Goal: Task Accomplishment & Management: Complete application form

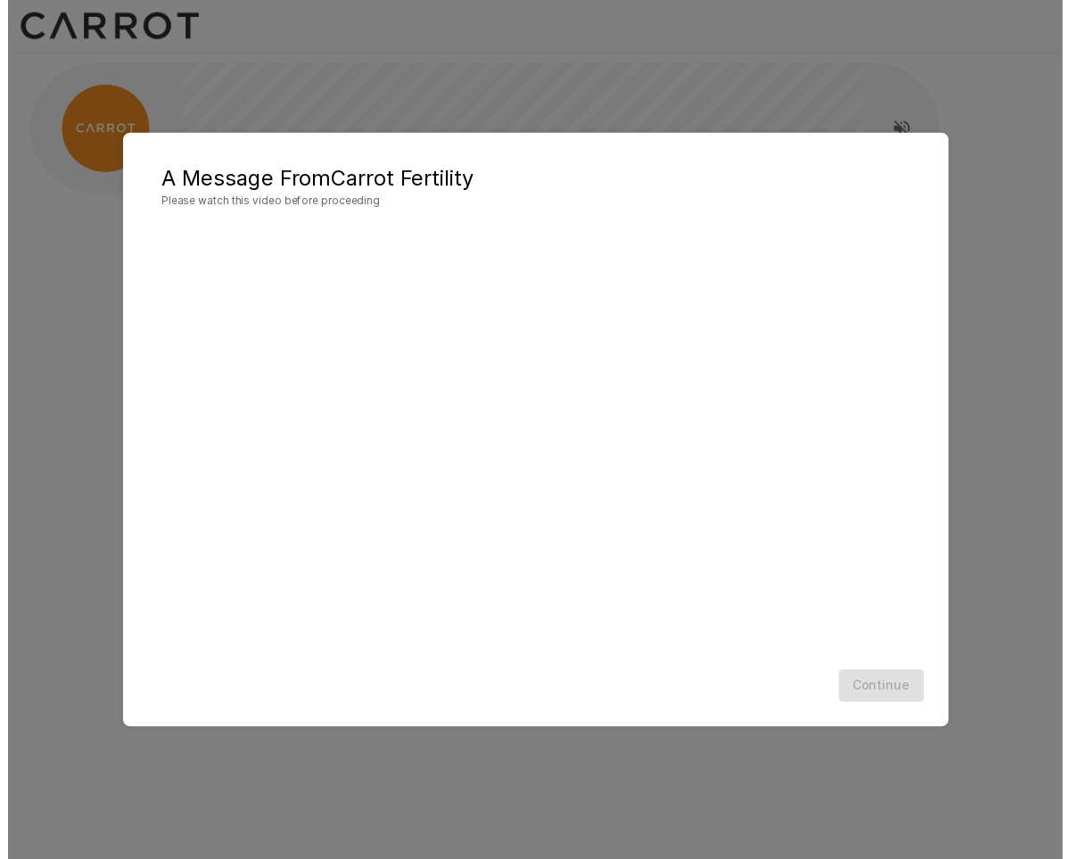
scroll to position [1, 0]
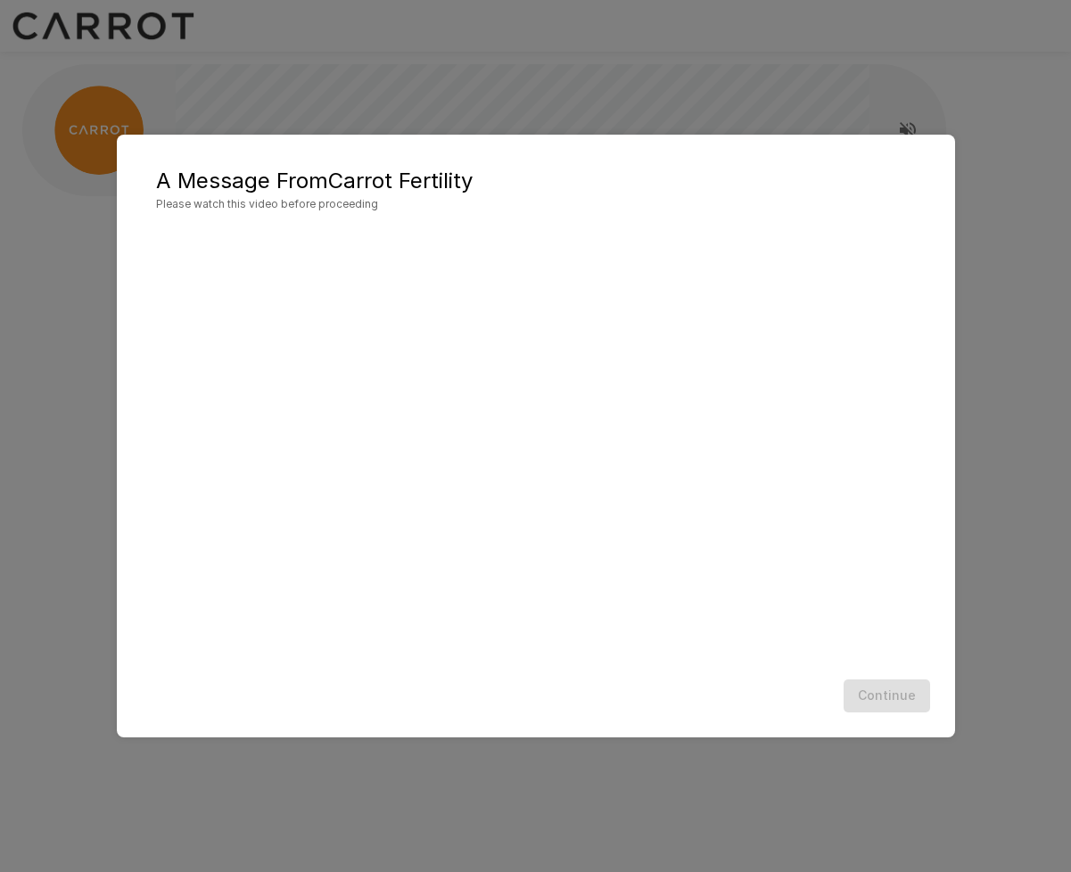
scroll to position [1, 0]
click at [887, 697] on button "Continue" at bounding box center [887, 695] width 86 height 33
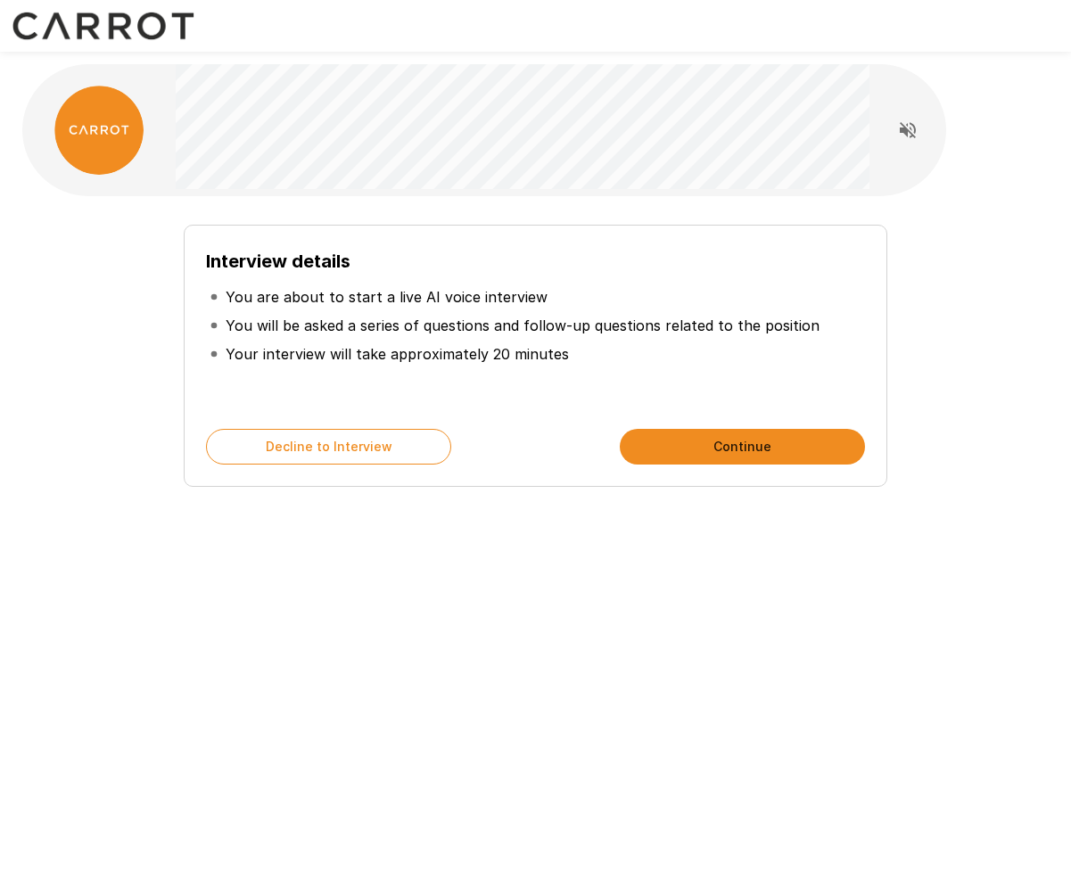
click at [701, 450] on button "Continue" at bounding box center [742, 447] width 245 height 36
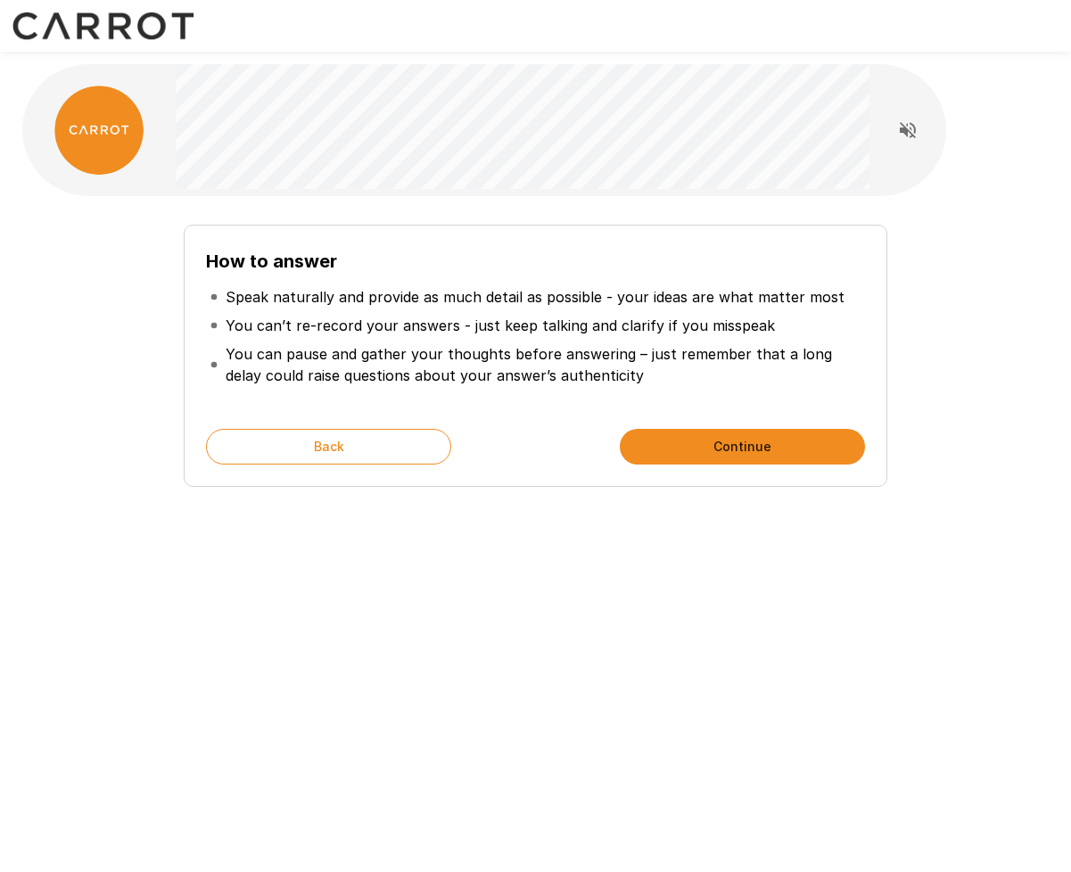
click at [651, 444] on button "Continue" at bounding box center [742, 447] width 245 height 36
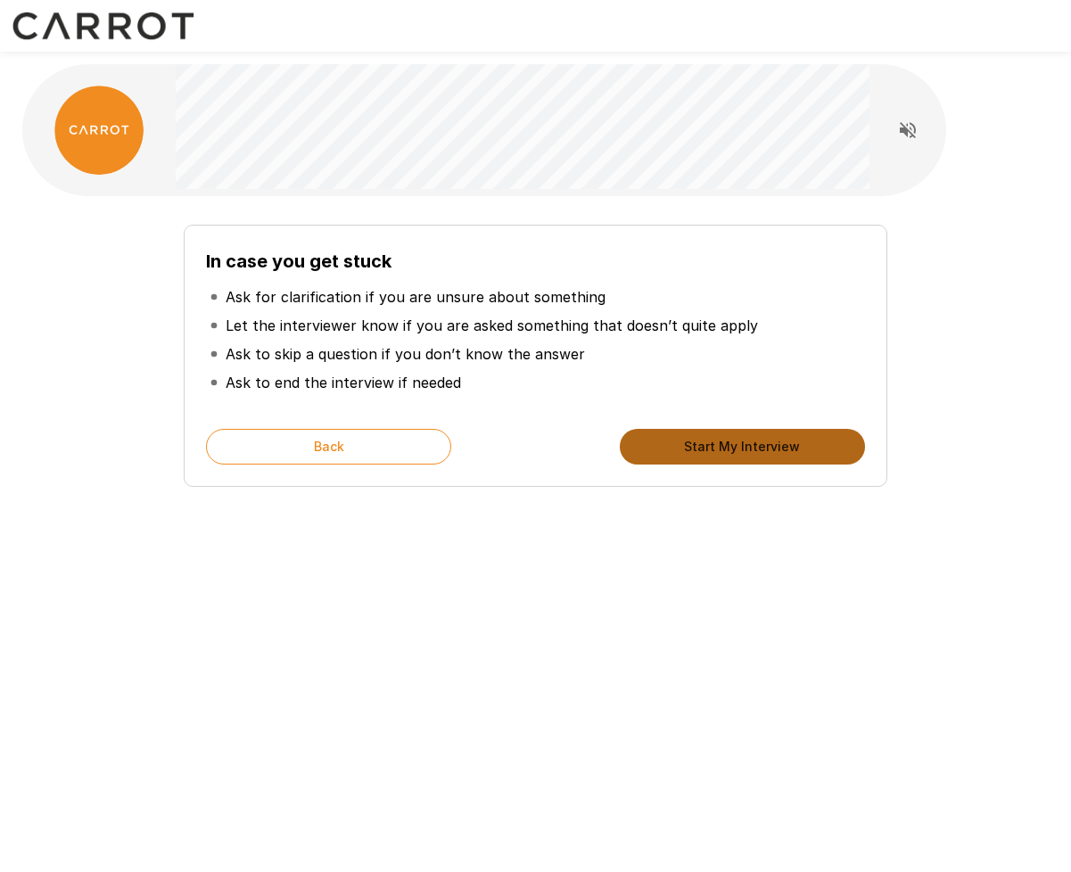
click at [651, 444] on button "Start My Interview" at bounding box center [742, 447] width 245 height 36
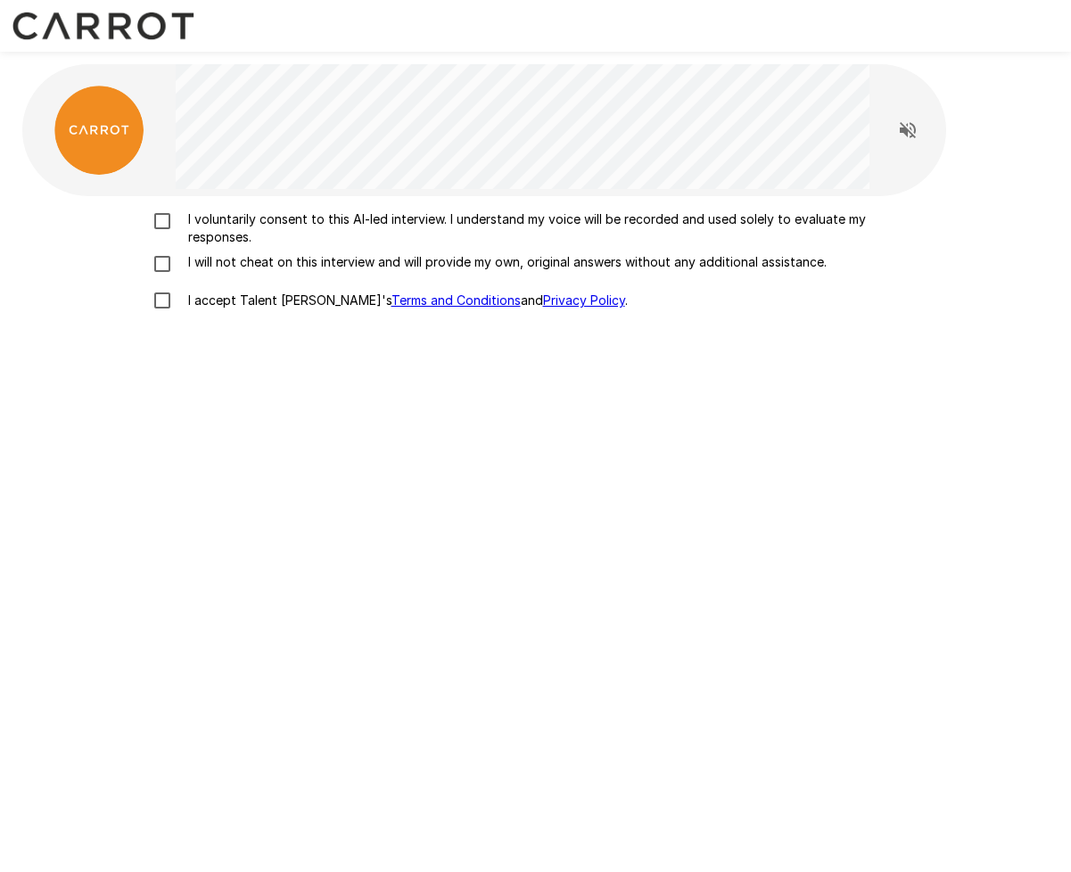
click at [227, 232] on p "I voluntarily consent to this AI-led interview. I understand my voice will be r…" at bounding box center [554, 228] width 747 height 36
click at [232, 267] on p "I will not cheat on this interview and will provide my own, original answers wi…" at bounding box center [504, 262] width 646 height 18
click at [232, 297] on p "I accept Talent Llama's Terms and Conditions and Privacy Policy ." at bounding box center [404, 301] width 447 height 18
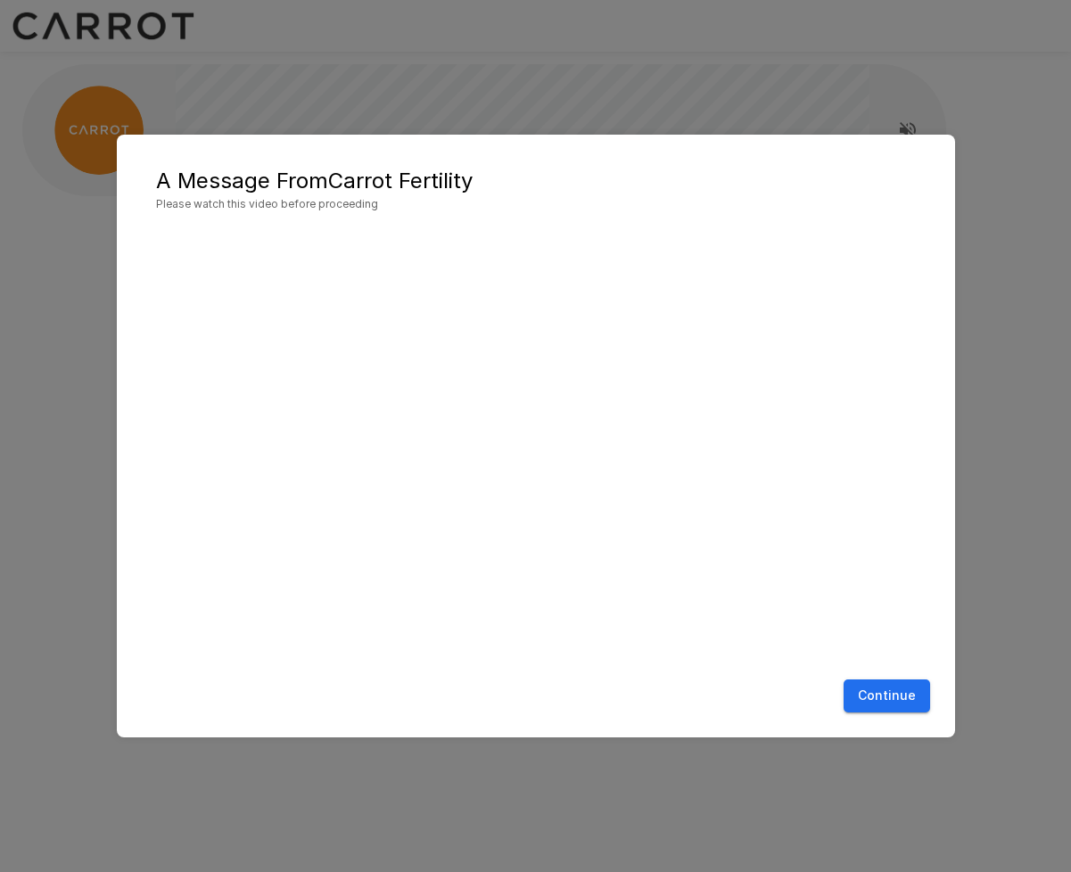
click at [894, 692] on button "Continue" at bounding box center [887, 695] width 86 height 33
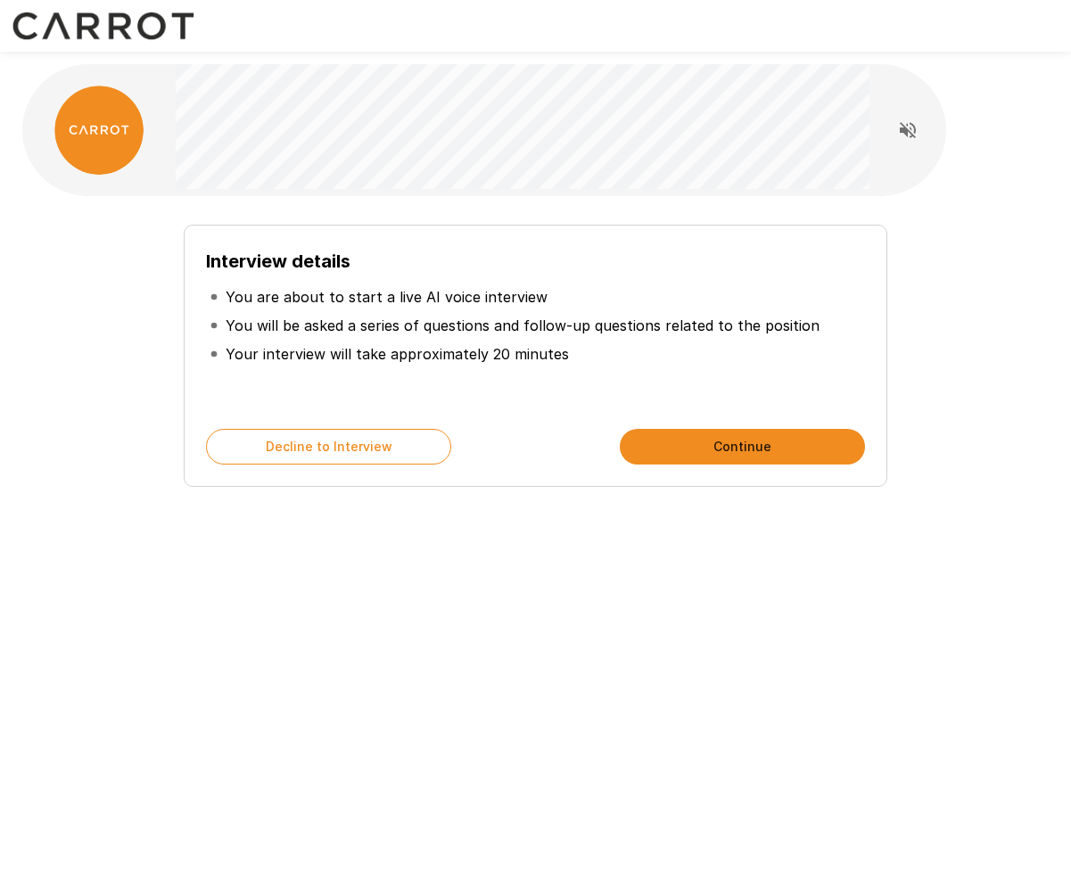
click at [714, 444] on button "Continue" at bounding box center [742, 447] width 245 height 36
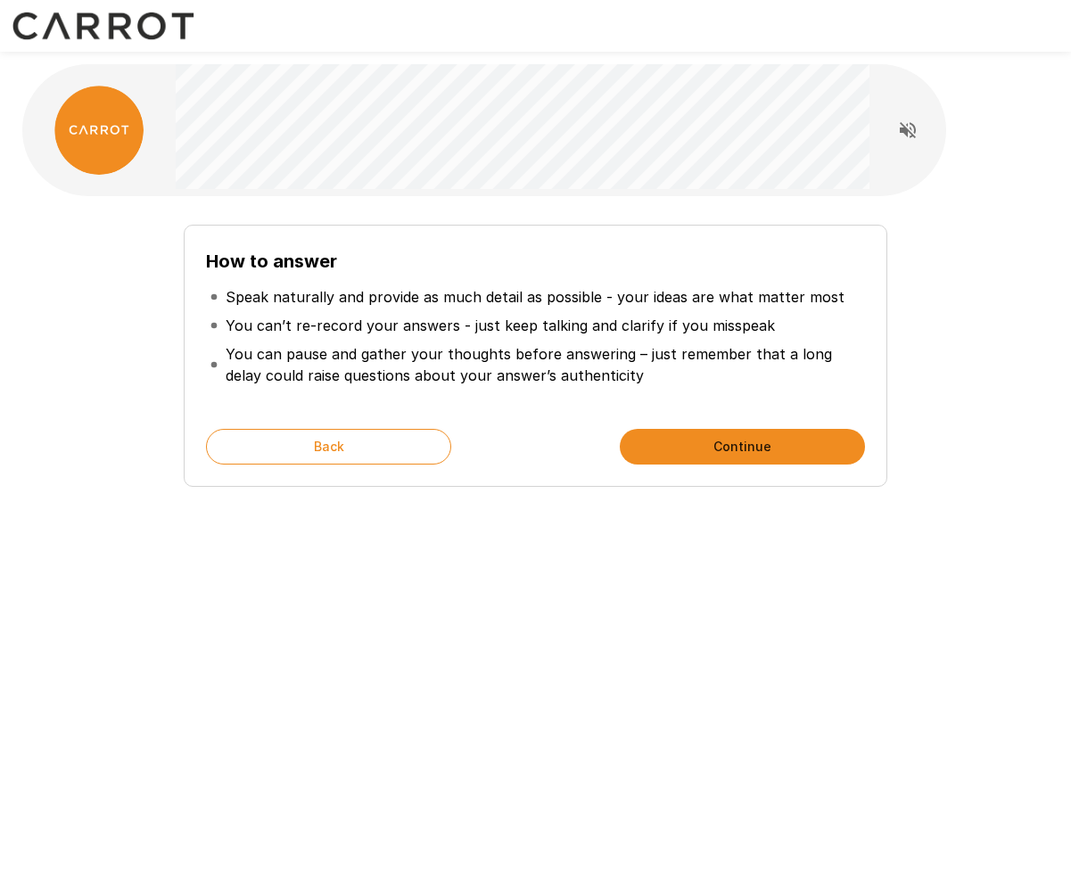
click at [713, 449] on button "Continue" at bounding box center [742, 447] width 245 height 36
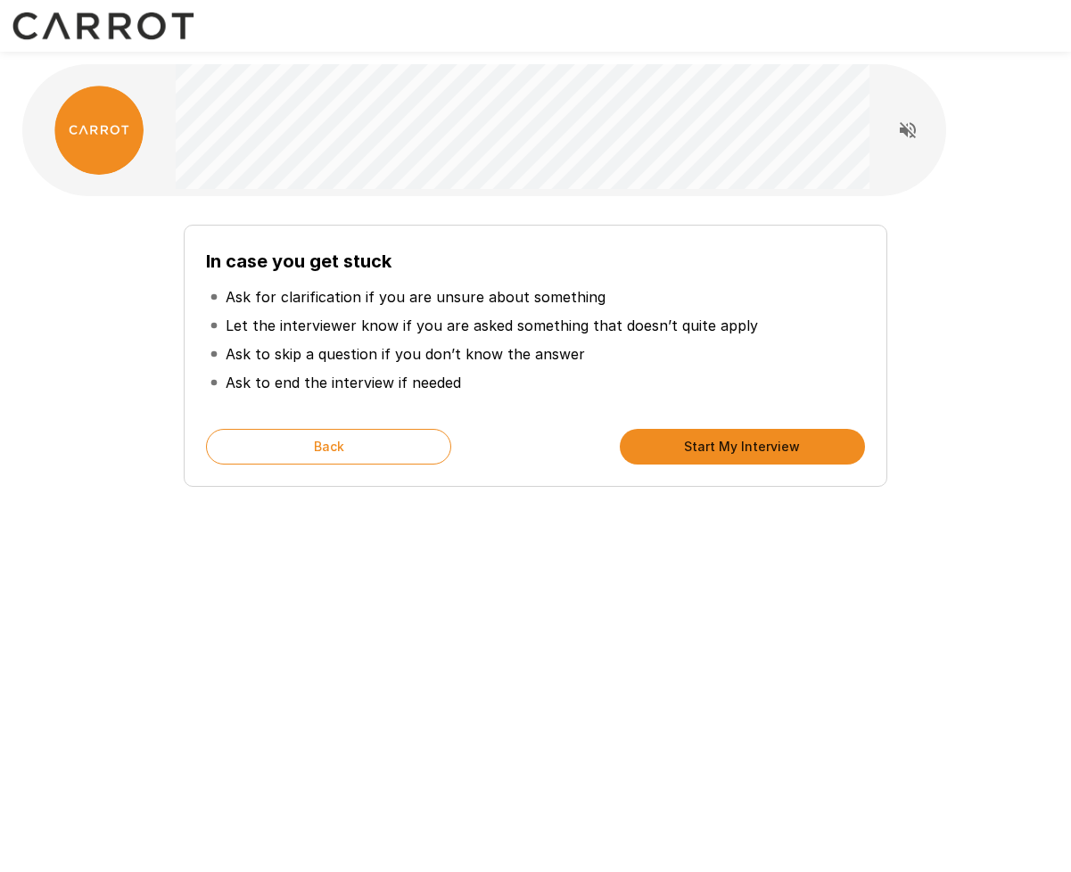
click at [713, 449] on button "Start My Interview" at bounding box center [742, 447] width 245 height 36
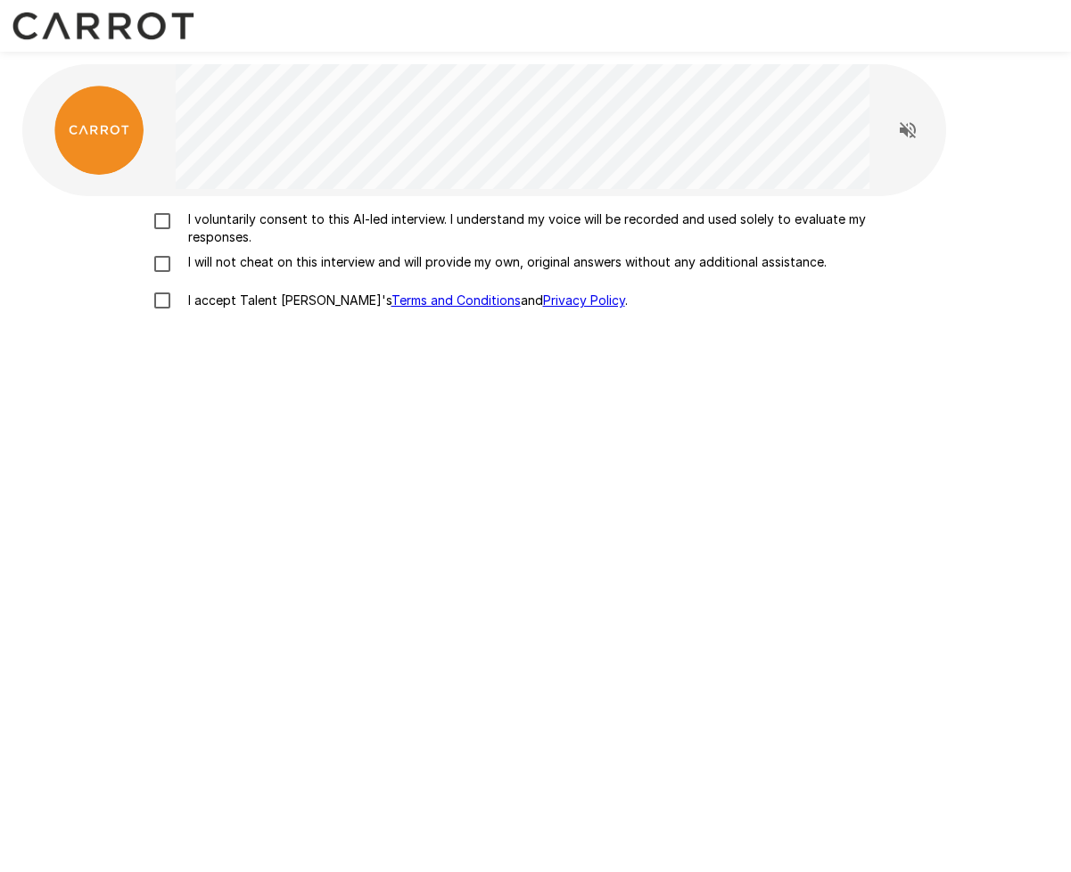
click at [304, 221] on p "I voluntarily consent to this AI-led interview. I understand my voice will be r…" at bounding box center [554, 228] width 747 height 36
click at [292, 254] on p "I will not cheat on this interview and will provide my own, original answers wi…" at bounding box center [504, 262] width 646 height 18
click at [269, 302] on p "I accept Talent Llama's Terms and Conditions and Privacy Policy ." at bounding box center [404, 301] width 447 height 18
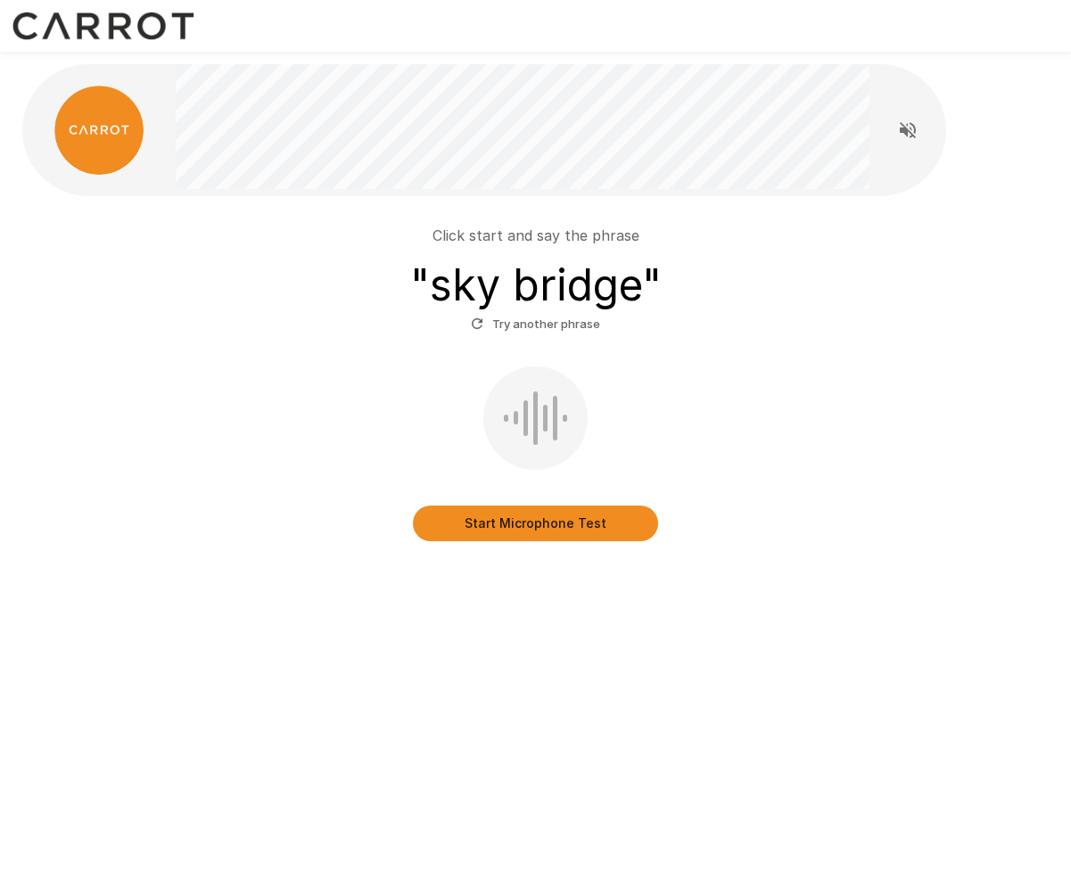
click at [522, 527] on button "Start Microphone Test" at bounding box center [535, 524] width 245 height 36
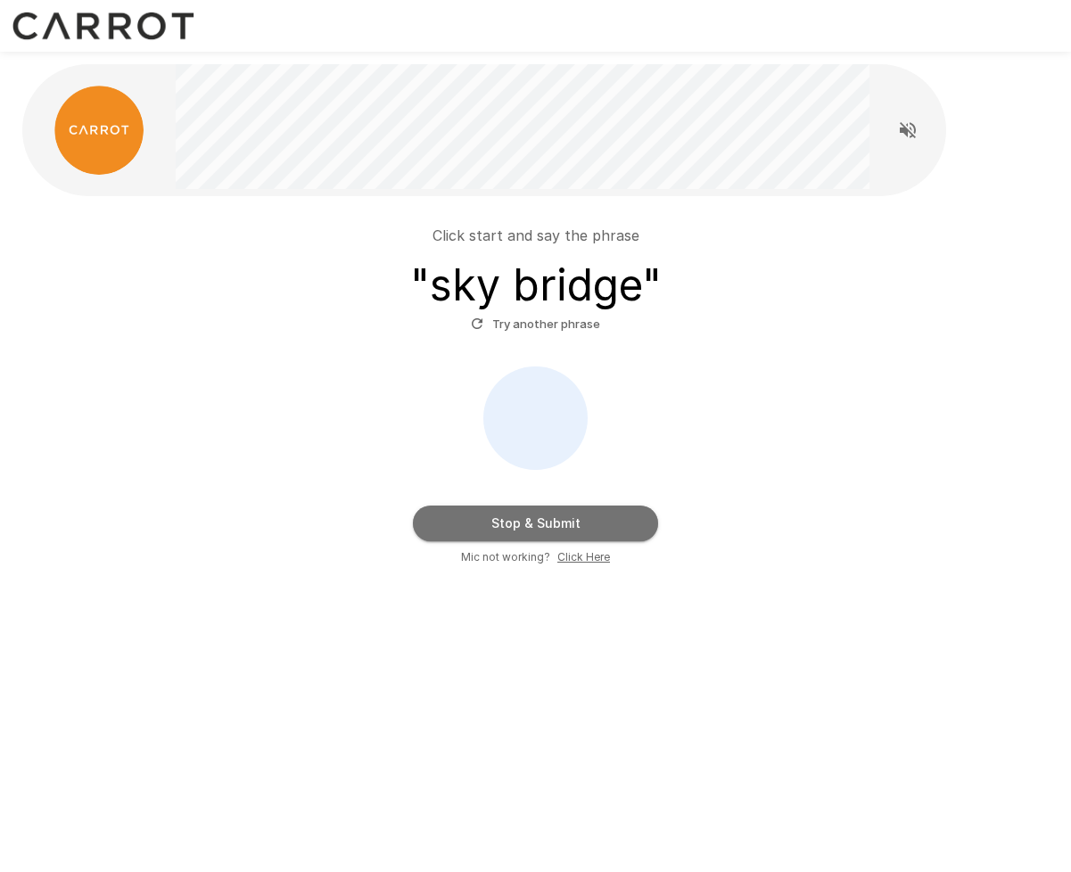
click at [521, 525] on button "Stop & Submit" at bounding box center [535, 524] width 245 height 36
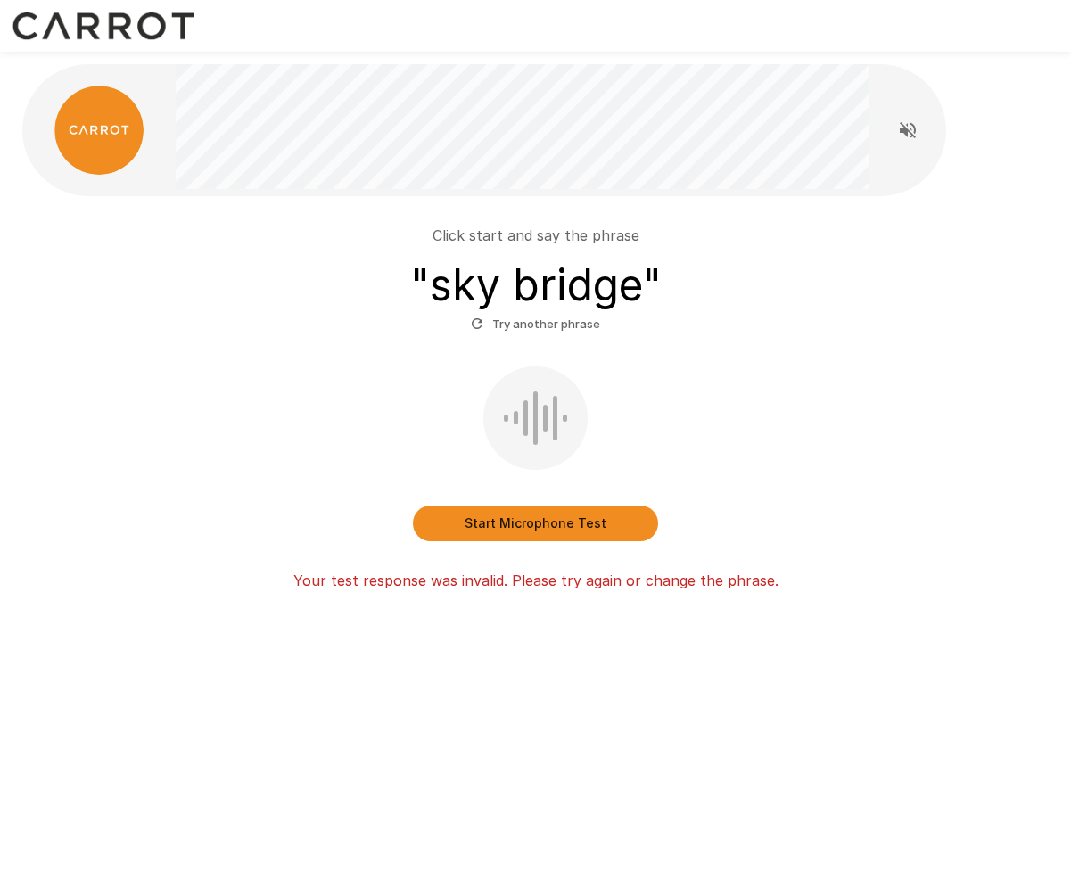
click at [518, 525] on button "Start Microphone Test" at bounding box center [535, 524] width 245 height 36
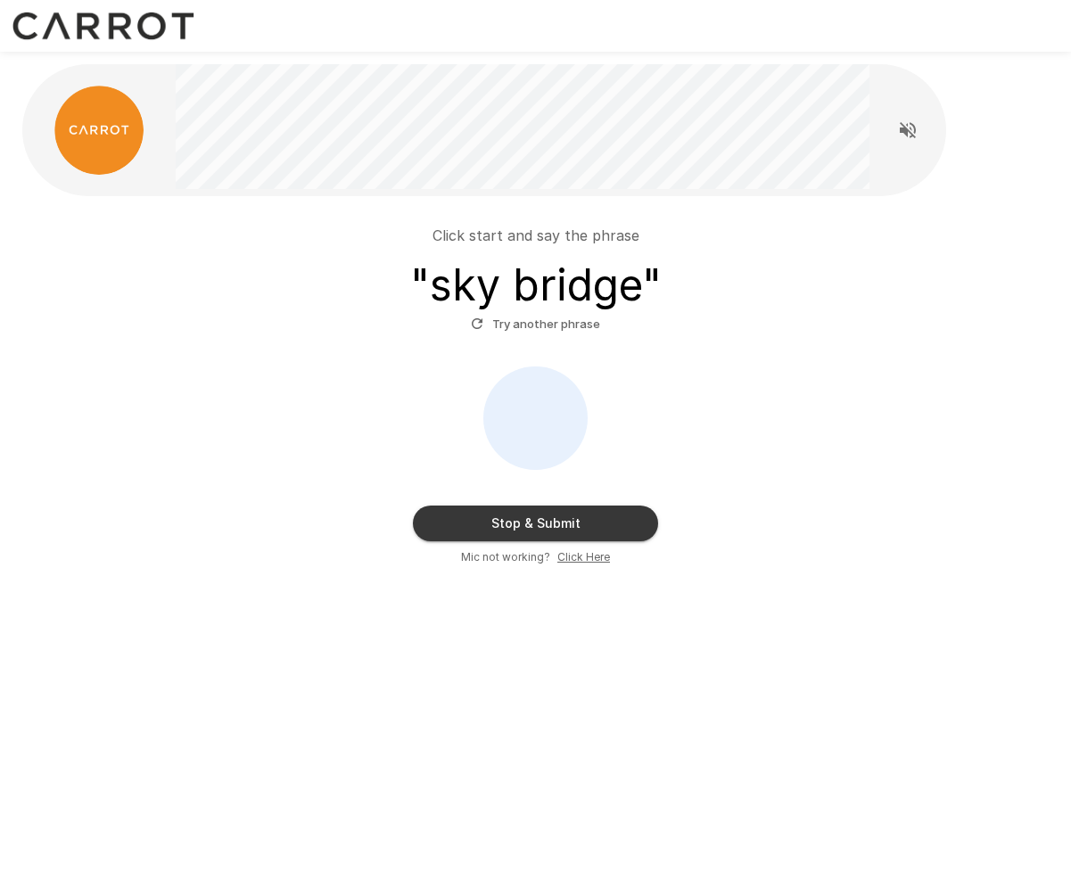
click at [519, 524] on button "Stop & Submit" at bounding box center [535, 524] width 245 height 36
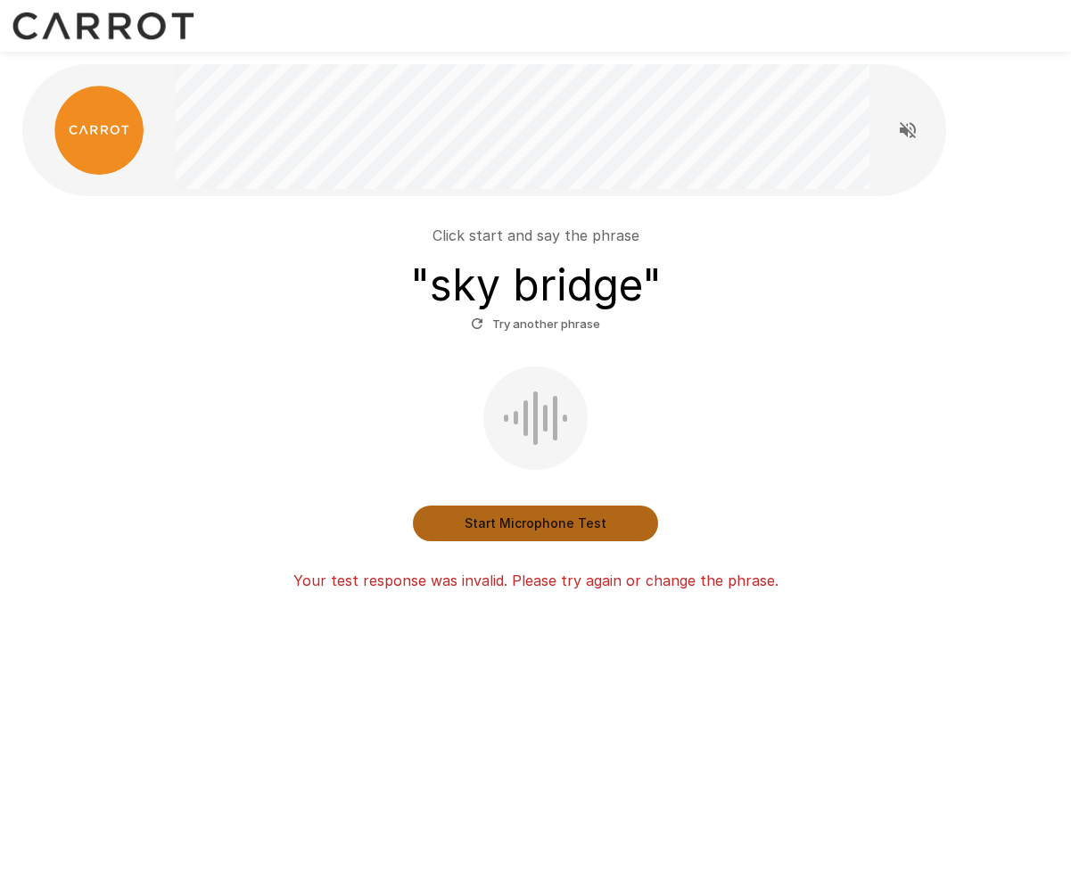
click at [519, 524] on button "Start Microphone Test" at bounding box center [535, 524] width 245 height 36
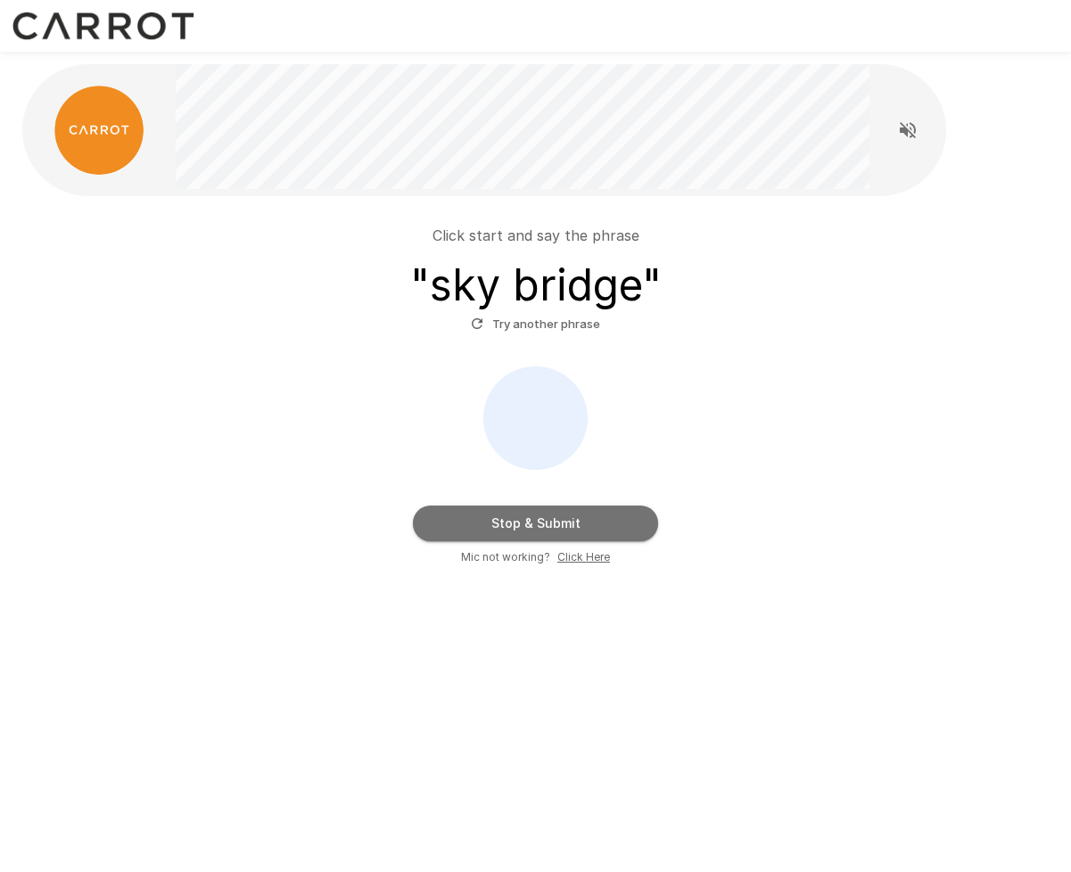
click at [518, 520] on button "Stop & Submit" at bounding box center [535, 524] width 245 height 36
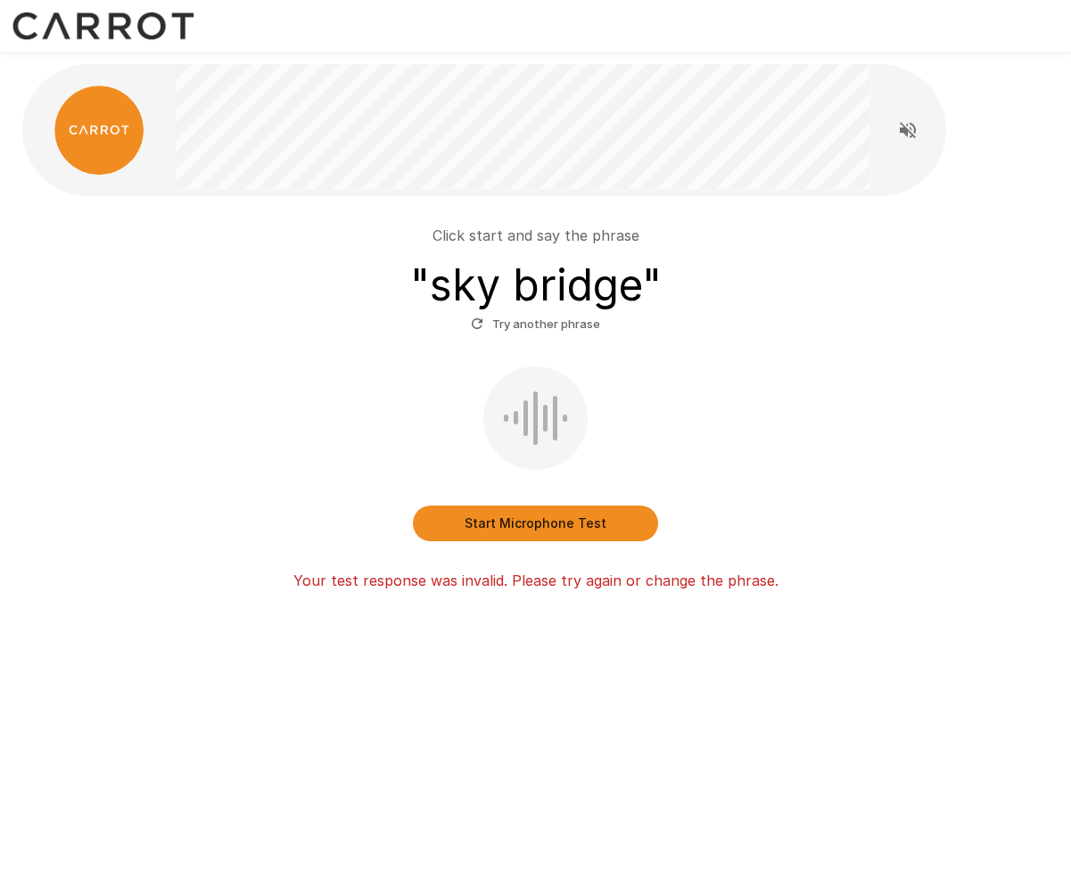
click at [514, 330] on button "Try another phrase" at bounding box center [535, 324] width 138 height 28
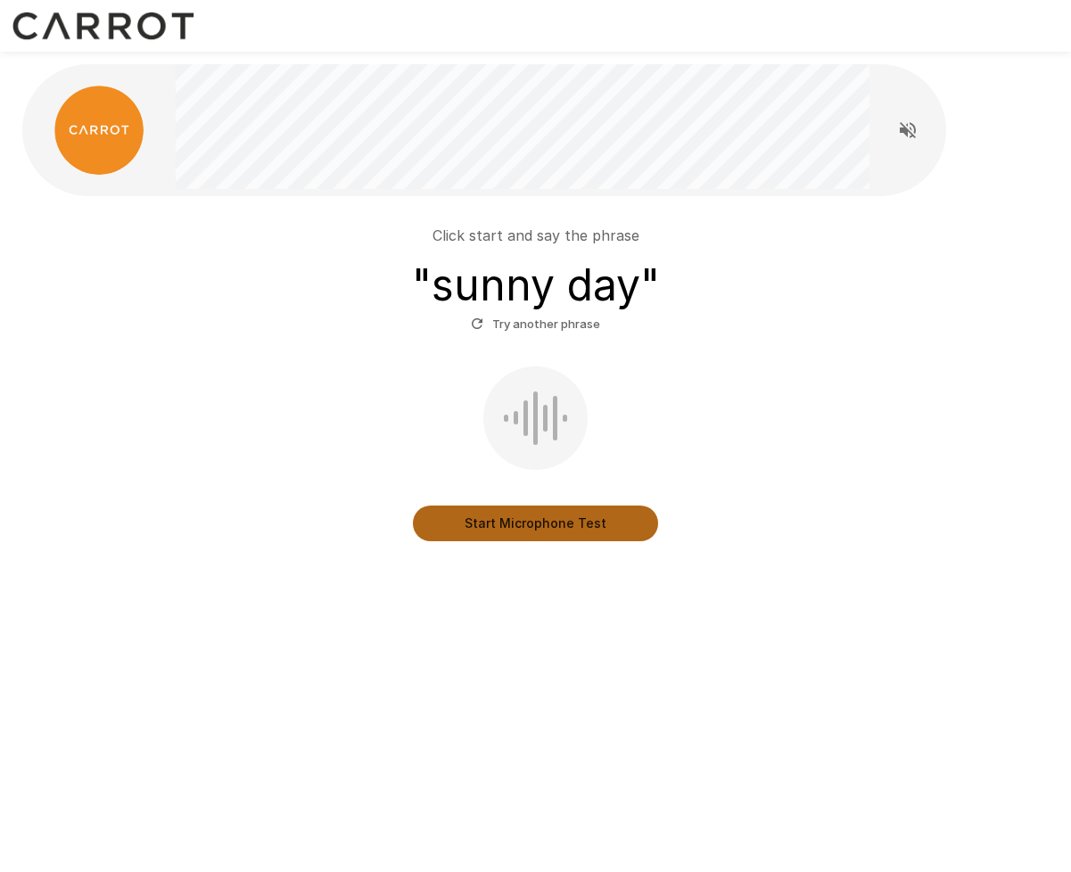
click at [529, 524] on button "Start Microphone Test" at bounding box center [535, 524] width 245 height 36
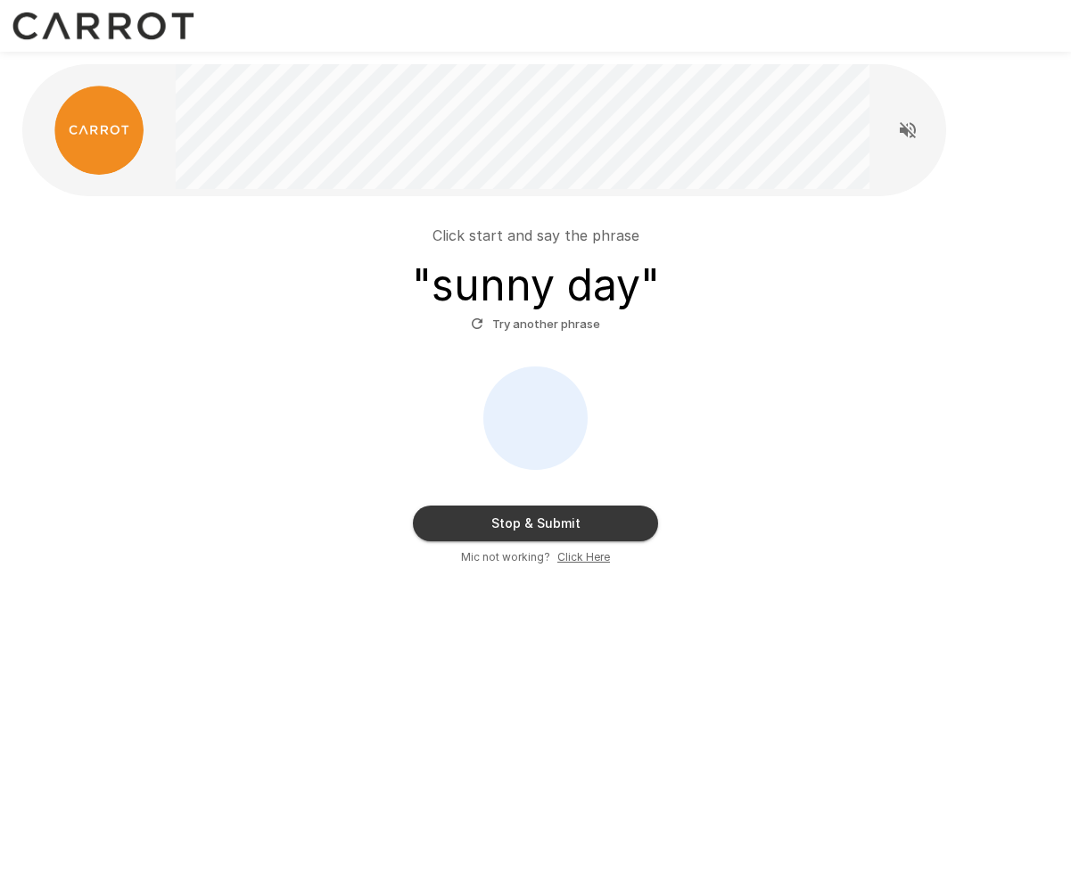
click at [530, 523] on button "Stop & Submit" at bounding box center [535, 524] width 245 height 36
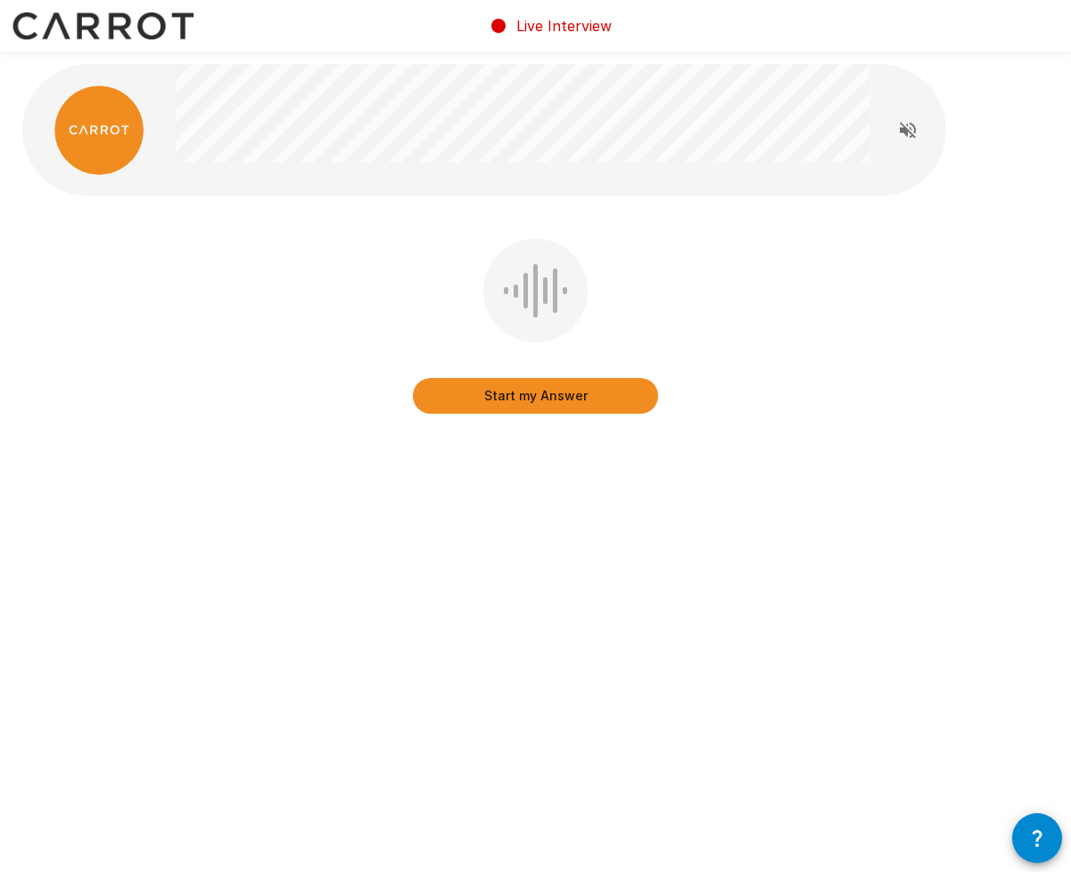
click at [543, 397] on button "Start my Answer" at bounding box center [535, 396] width 245 height 36
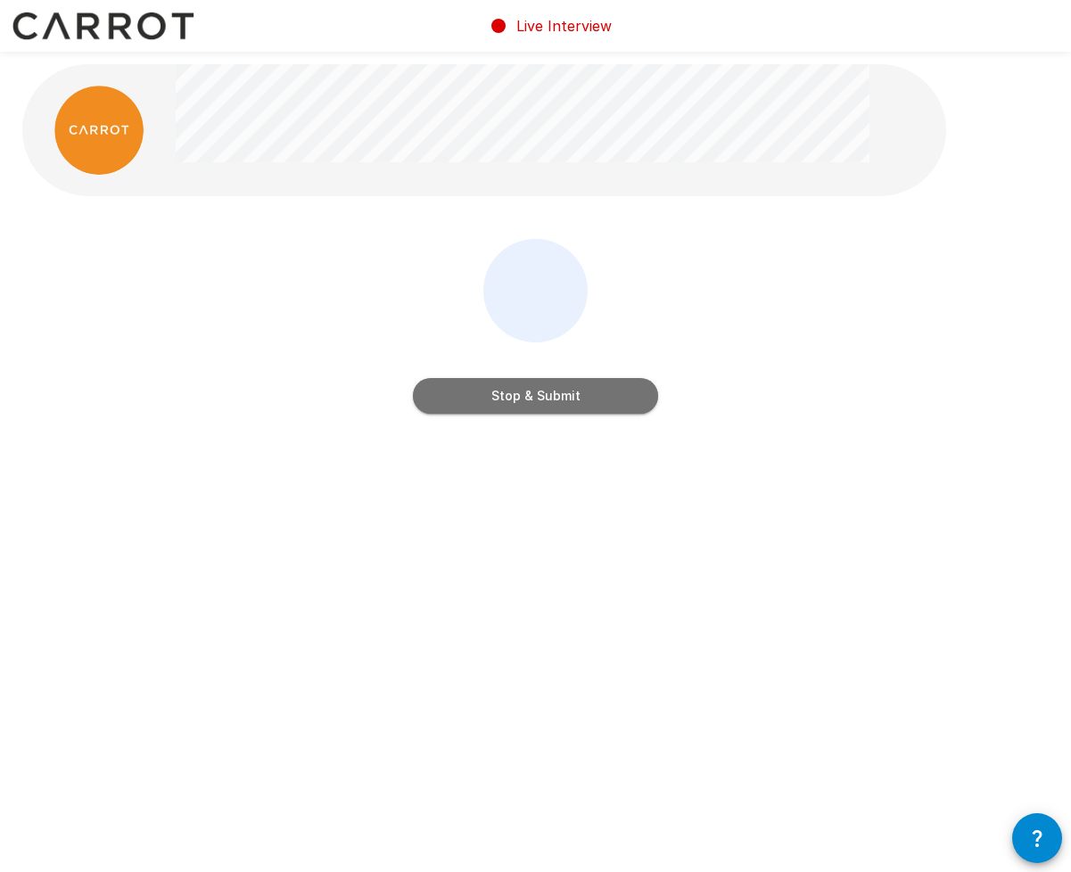
click at [552, 388] on button "Stop & Submit" at bounding box center [535, 396] width 245 height 36
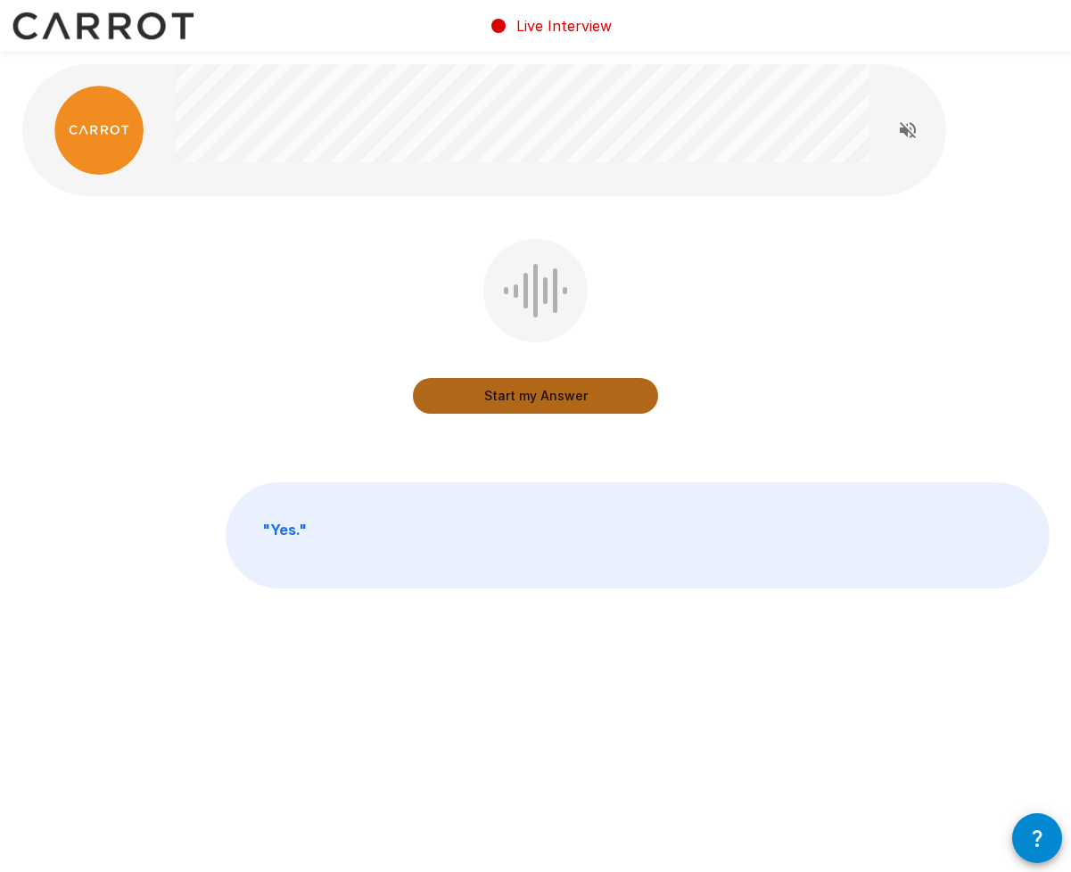
click at [595, 398] on button "Start my Answer" at bounding box center [535, 396] width 245 height 36
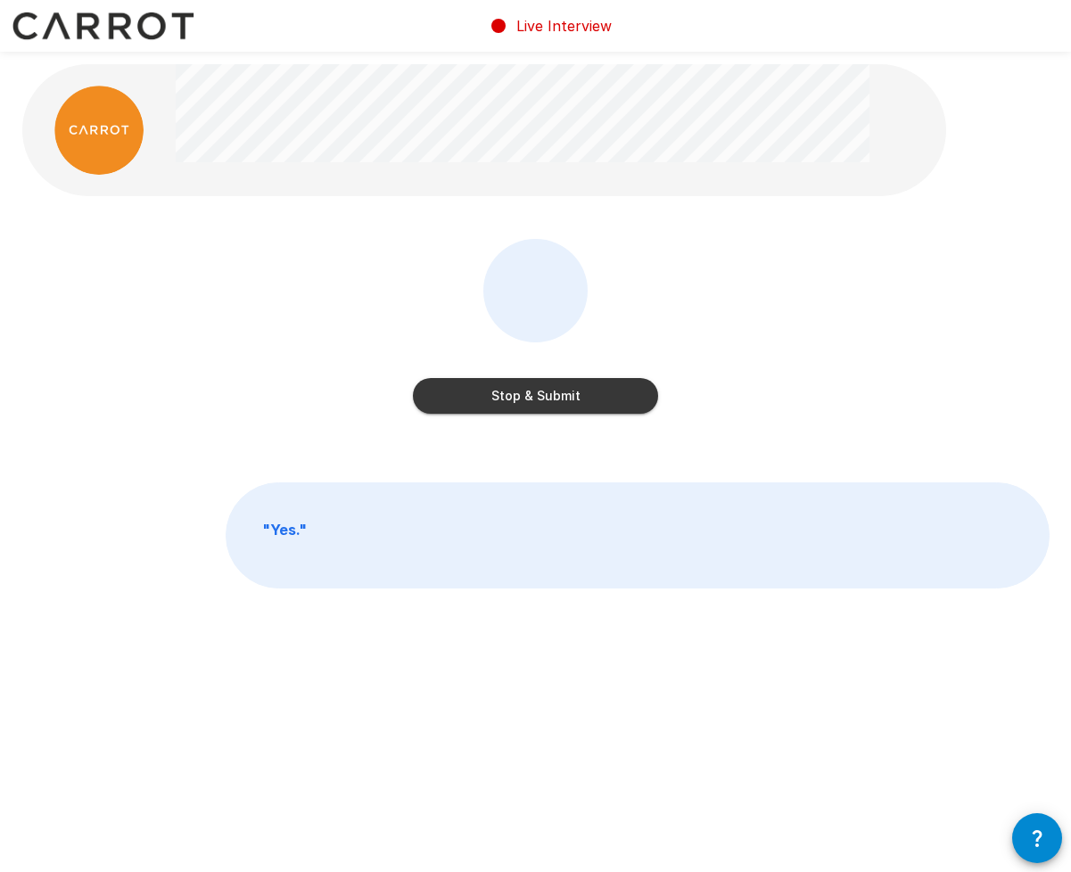
click at [592, 400] on button "Stop & Submit" at bounding box center [535, 396] width 245 height 36
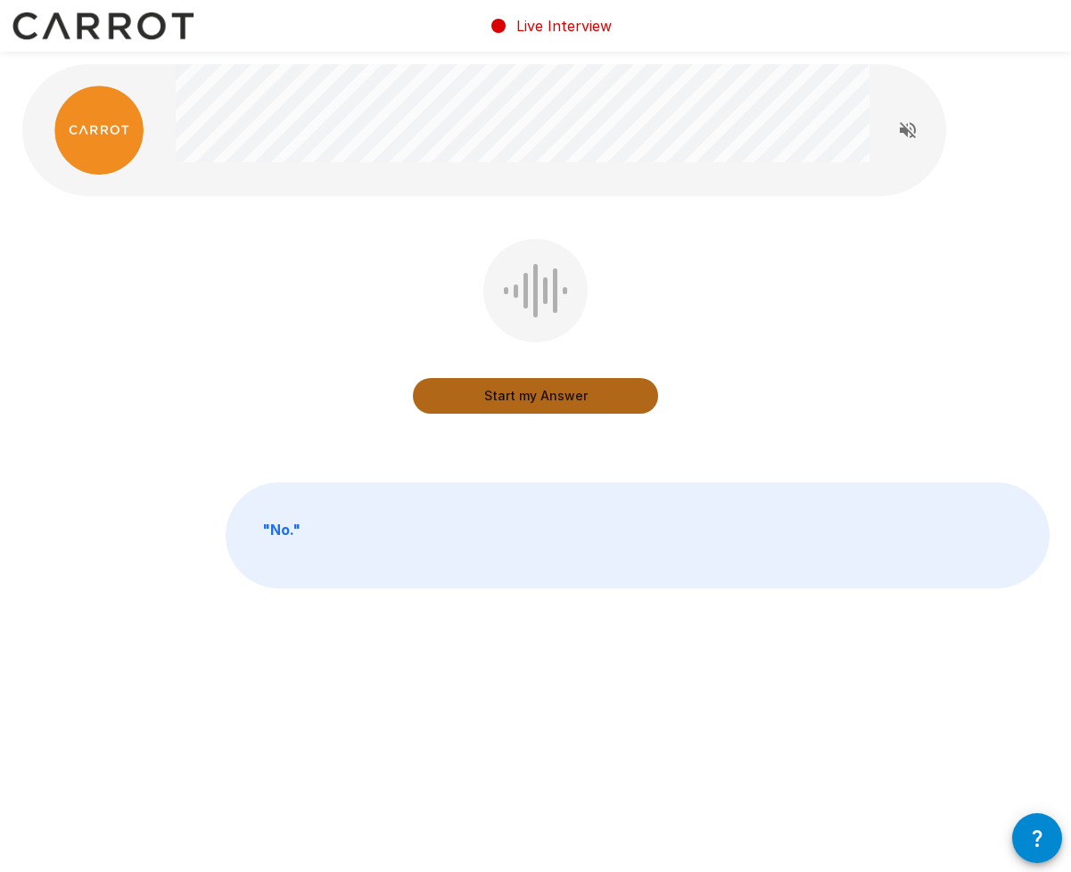
click at [498, 396] on button "Start my Answer" at bounding box center [535, 396] width 245 height 36
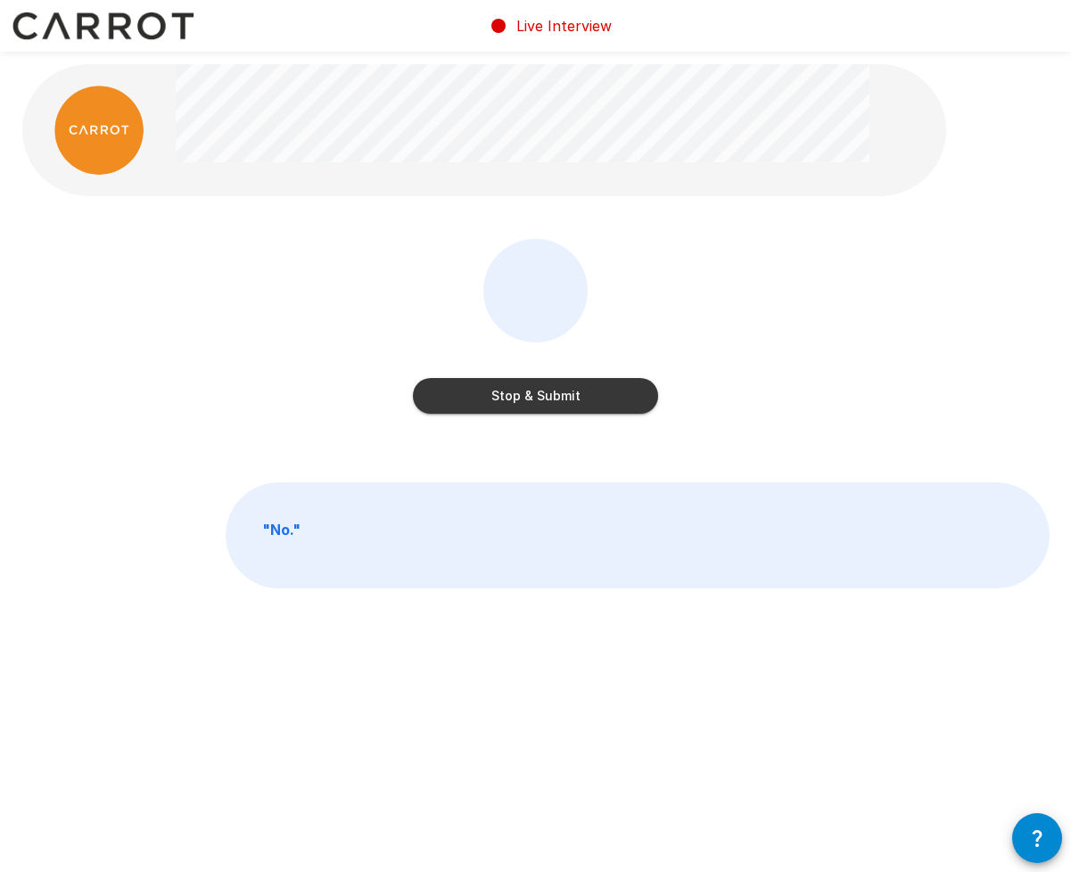
click at [522, 399] on button "Stop & Submit" at bounding box center [535, 396] width 245 height 36
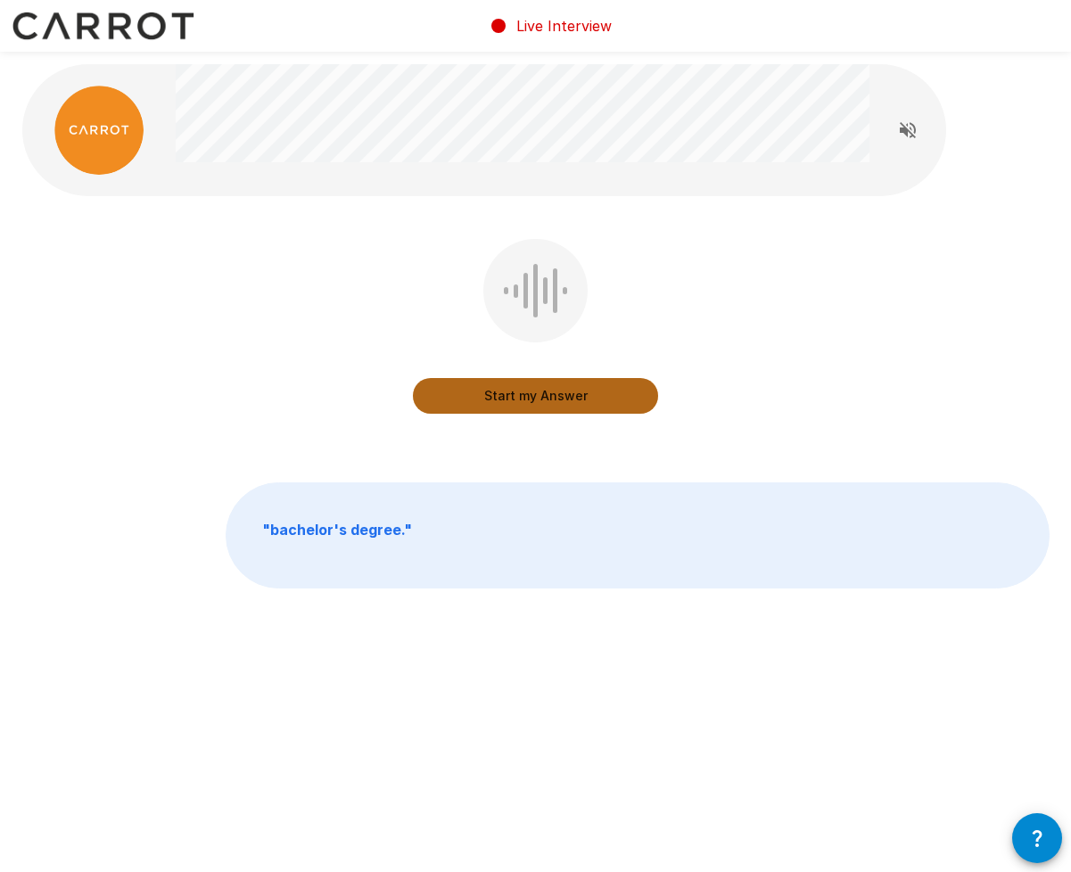
click at [521, 399] on button "Start my Answer" at bounding box center [535, 396] width 245 height 36
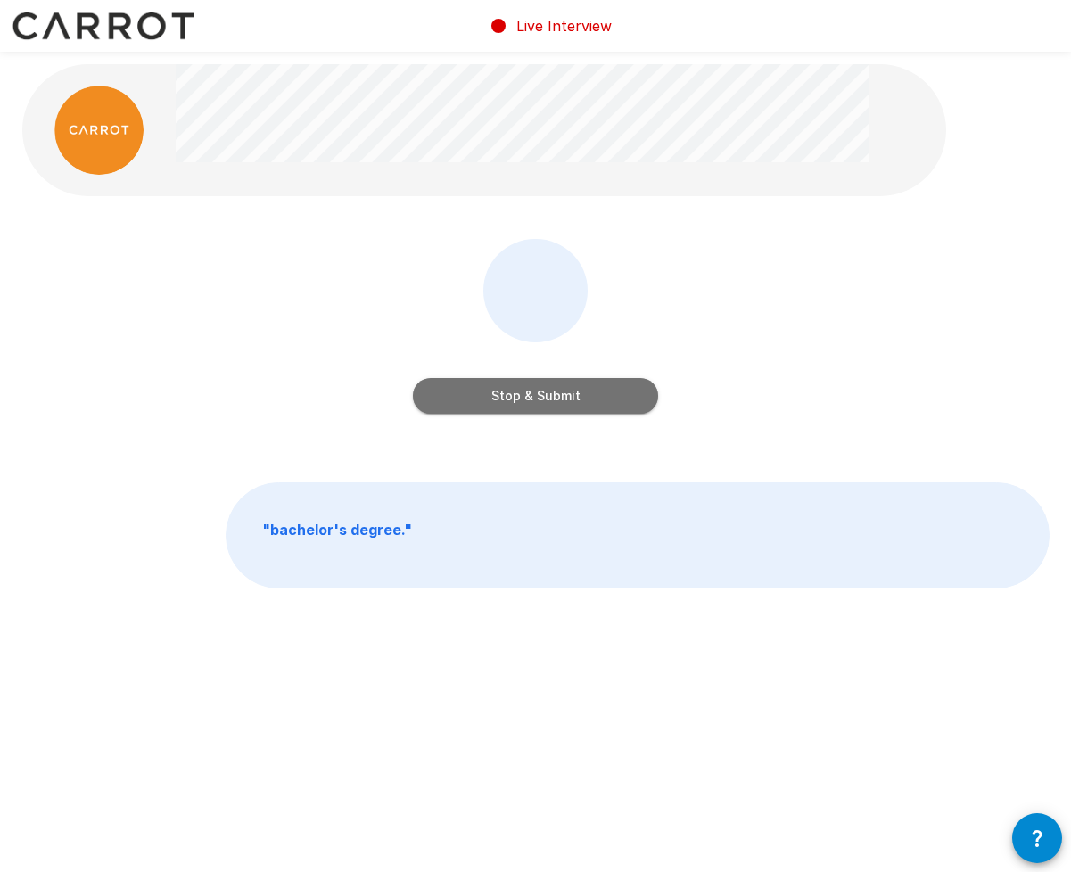
click at [520, 399] on button "Stop & Submit" at bounding box center [535, 396] width 245 height 36
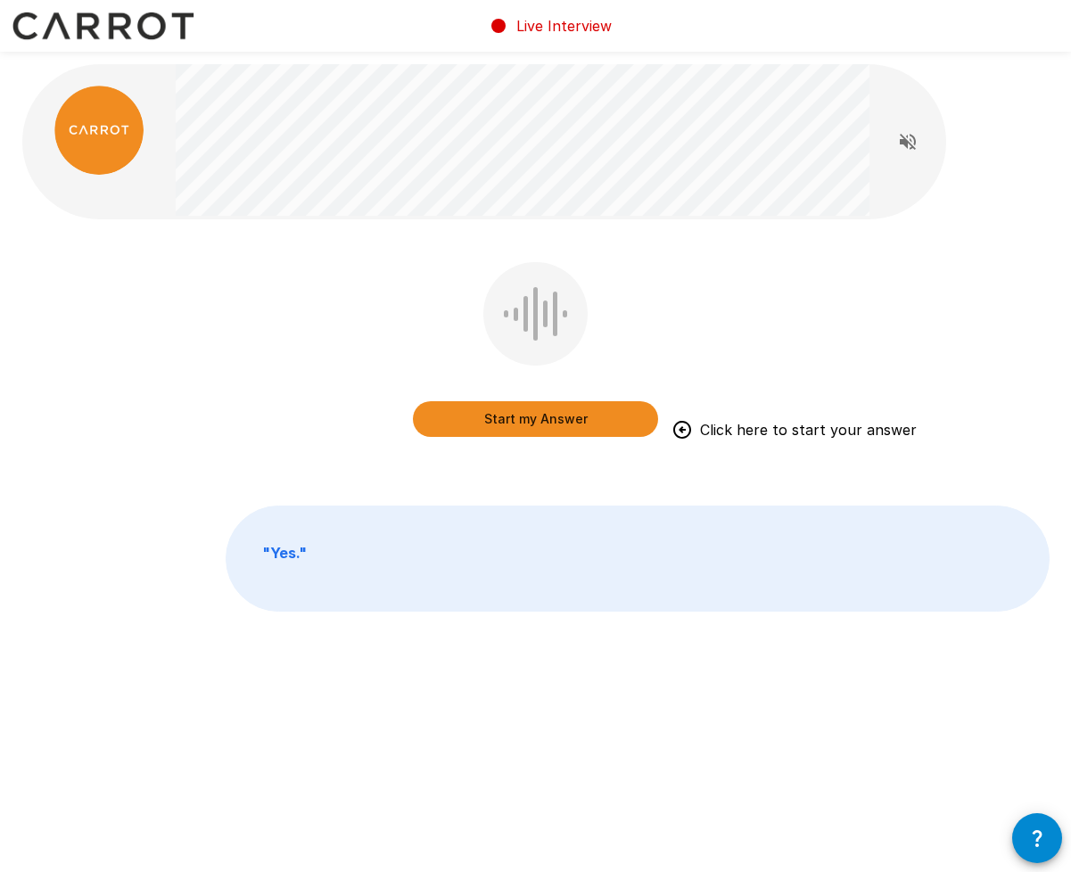
click at [578, 409] on button "Start my Answer" at bounding box center [535, 419] width 245 height 36
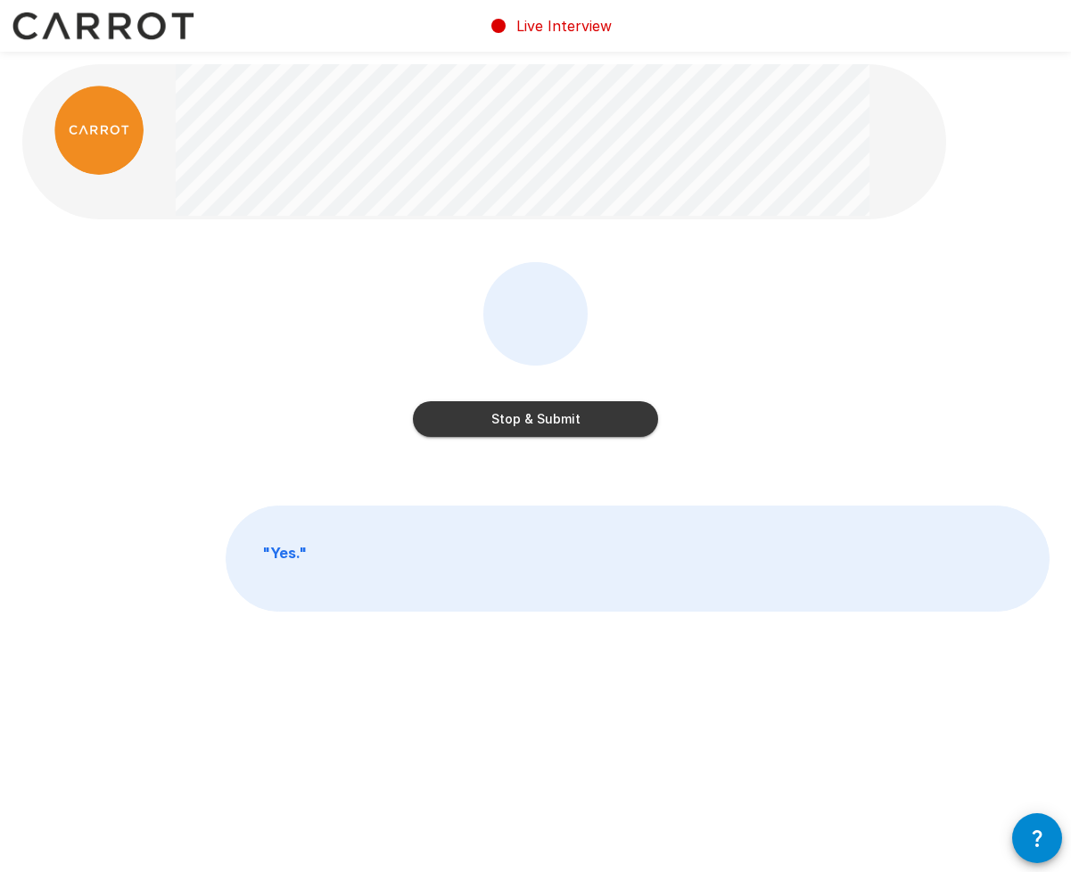
click at [537, 424] on button "Stop & Submit" at bounding box center [535, 419] width 245 height 36
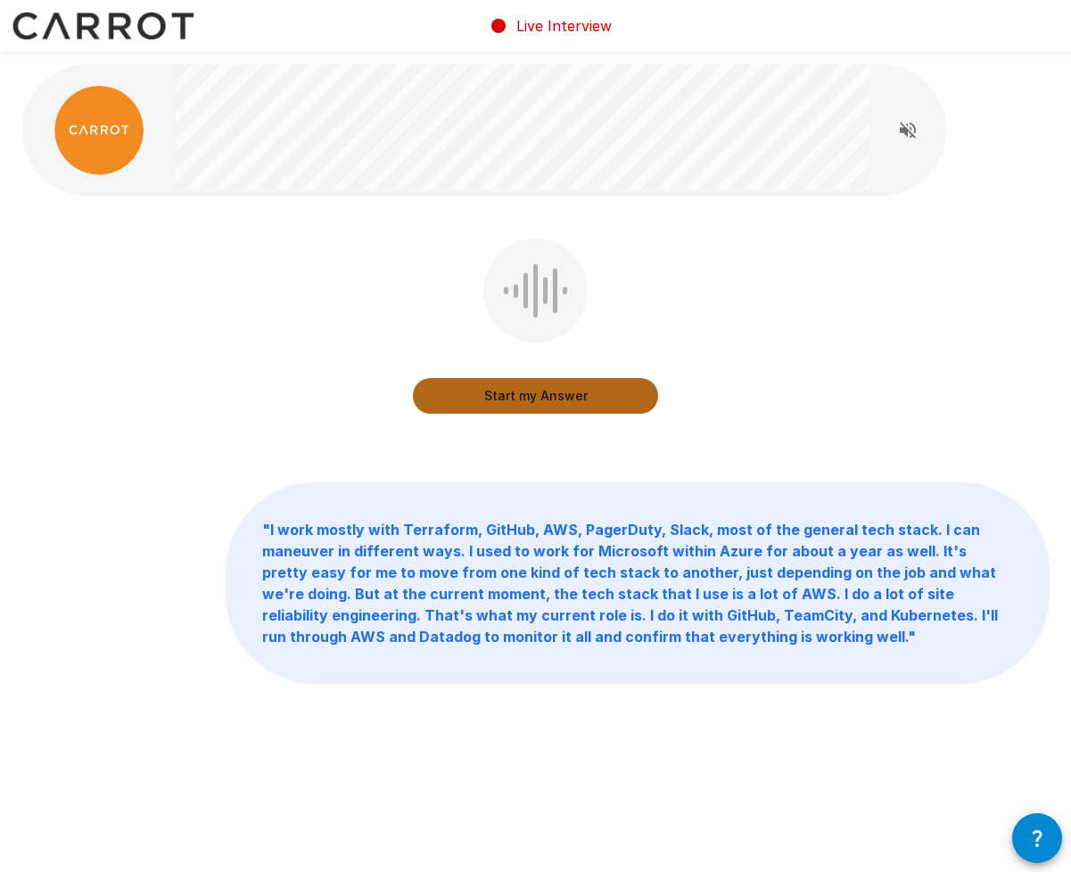
click at [539, 397] on button "Start my Answer" at bounding box center [535, 396] width 245 height 36
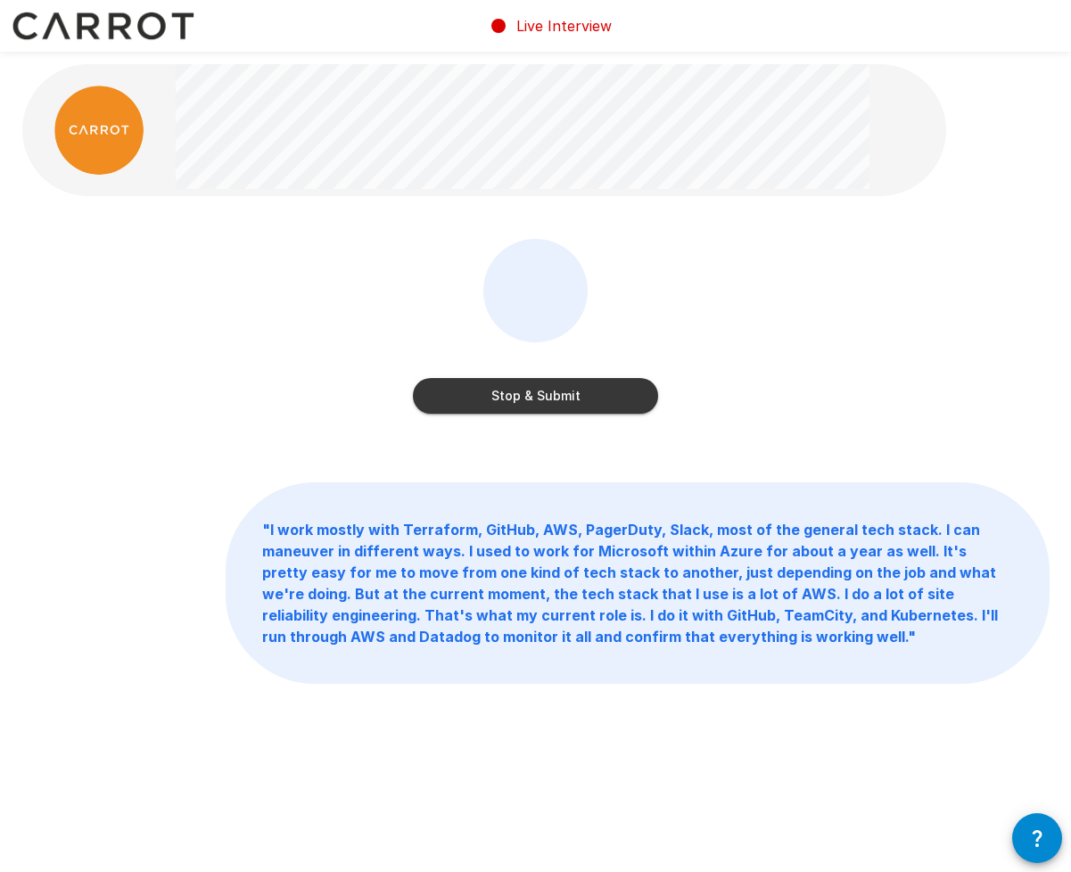
click at [568, 398] on button "Stop & Submit" at bounding box center [535, 396] width 245 height 36
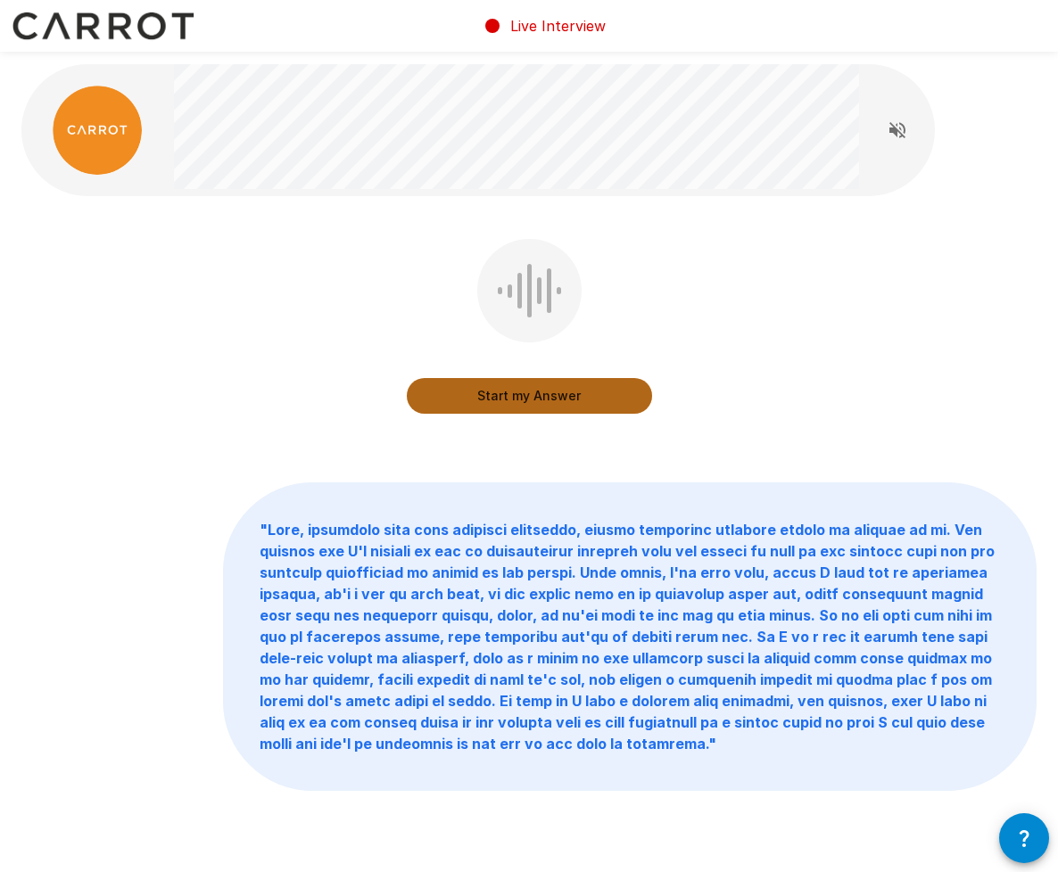
click at [568, 397] on button "Start my Answer" at bounding box center [529, 396] width 245 height 36
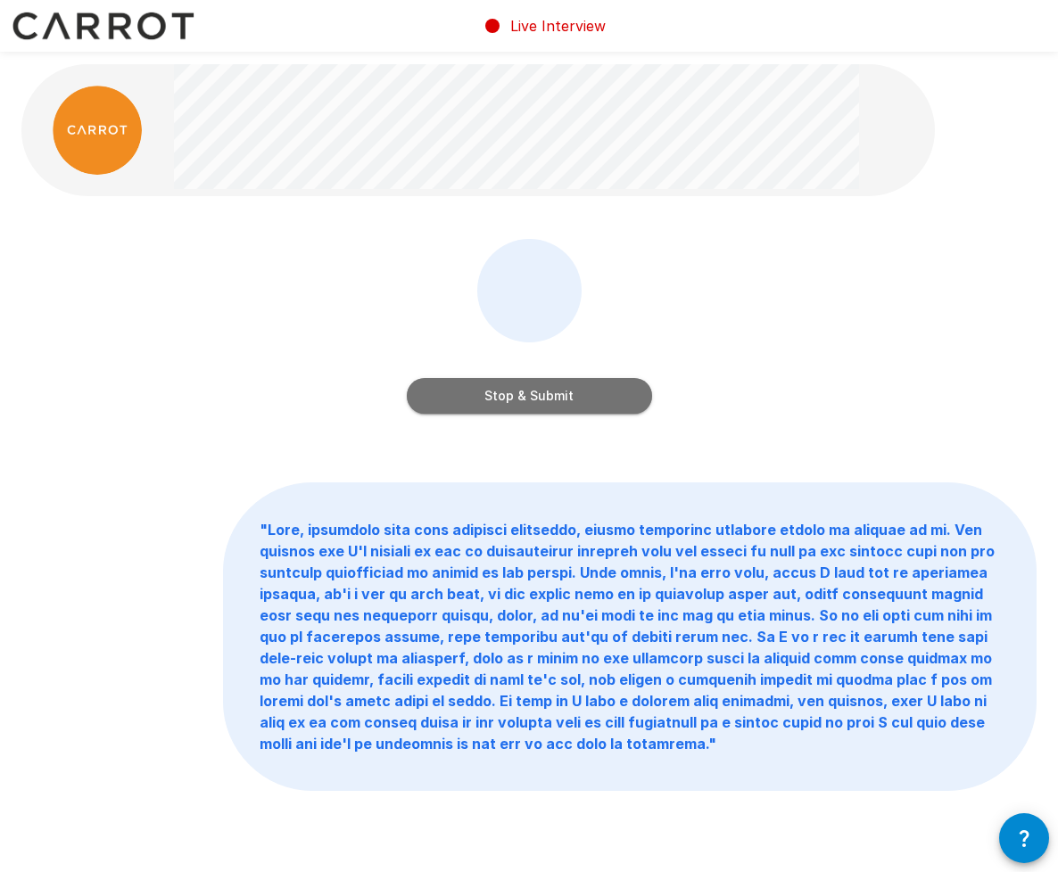
click at [561, 393] on button "Stop & Submit" at bounding box center [529, 396] width 245 height 36
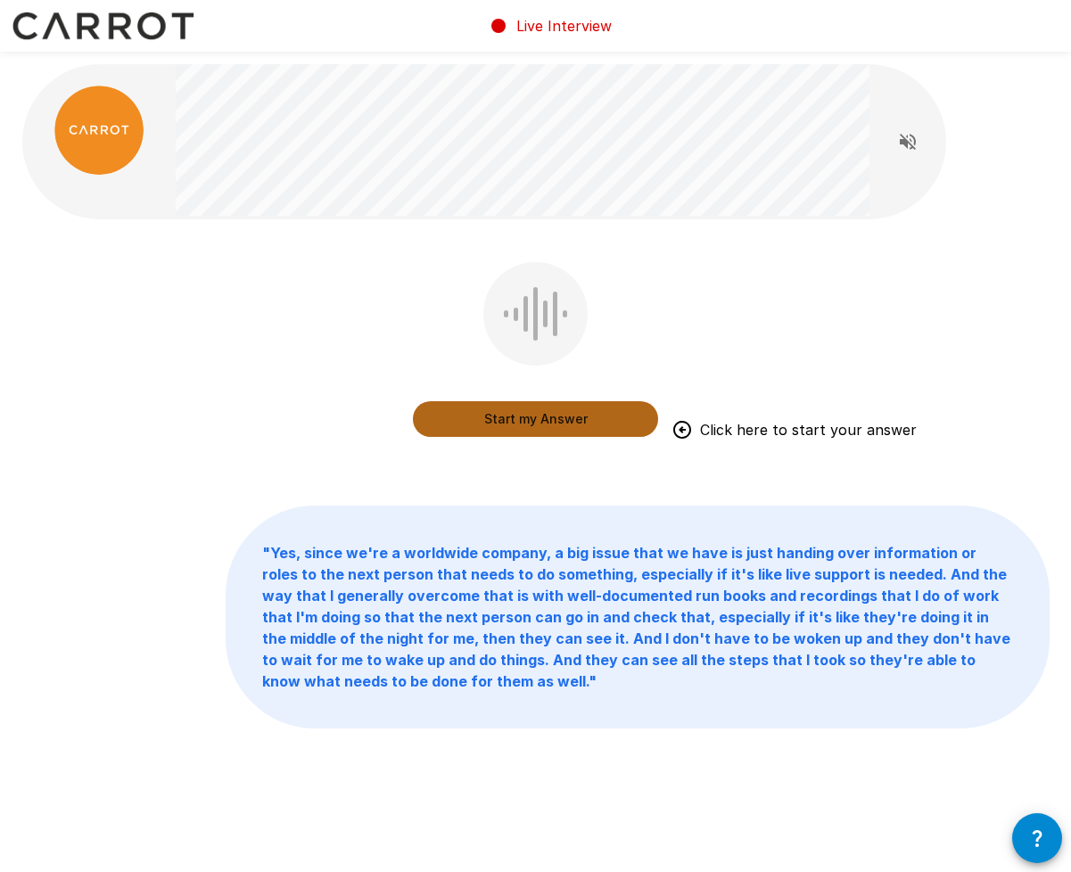
click at [525, 412] on button "Start my Answer" at bounding box center [535, 419] width 245 height 36
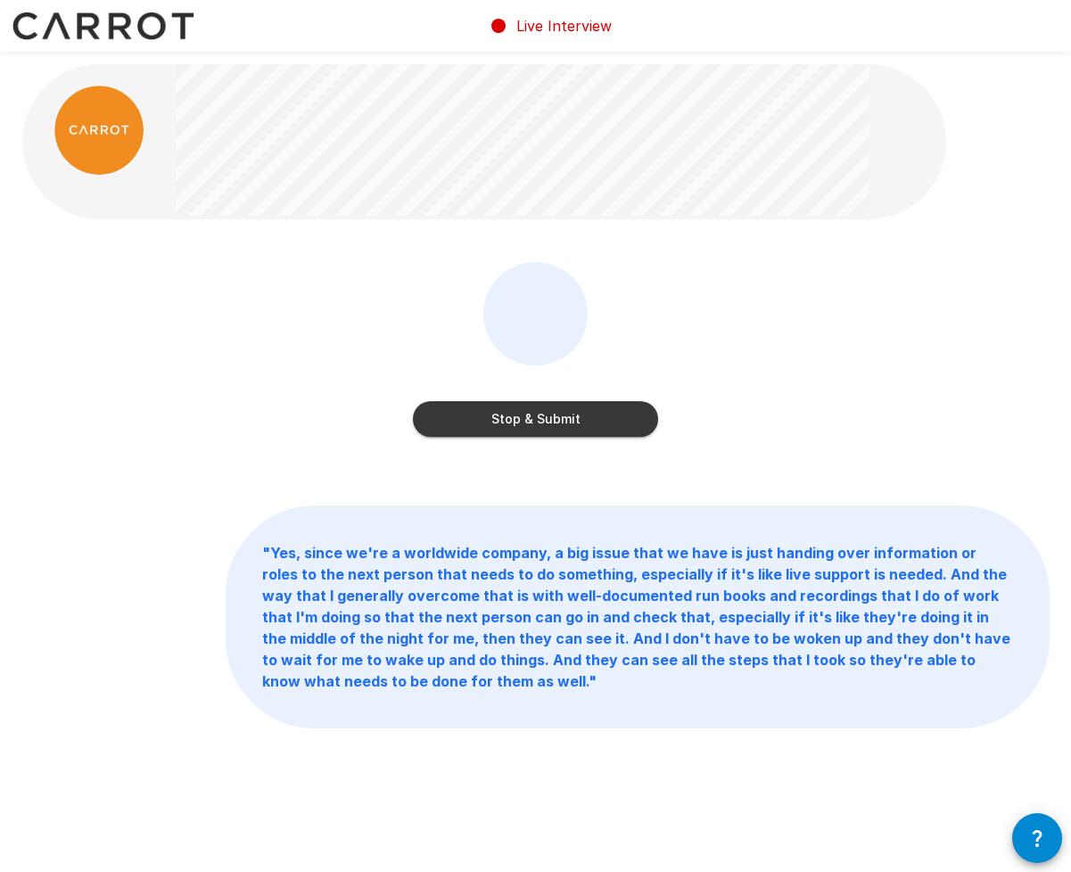
click at [531, 413] on button "Stop & Submit" at bounding box center [535, 419] width 245 height 36
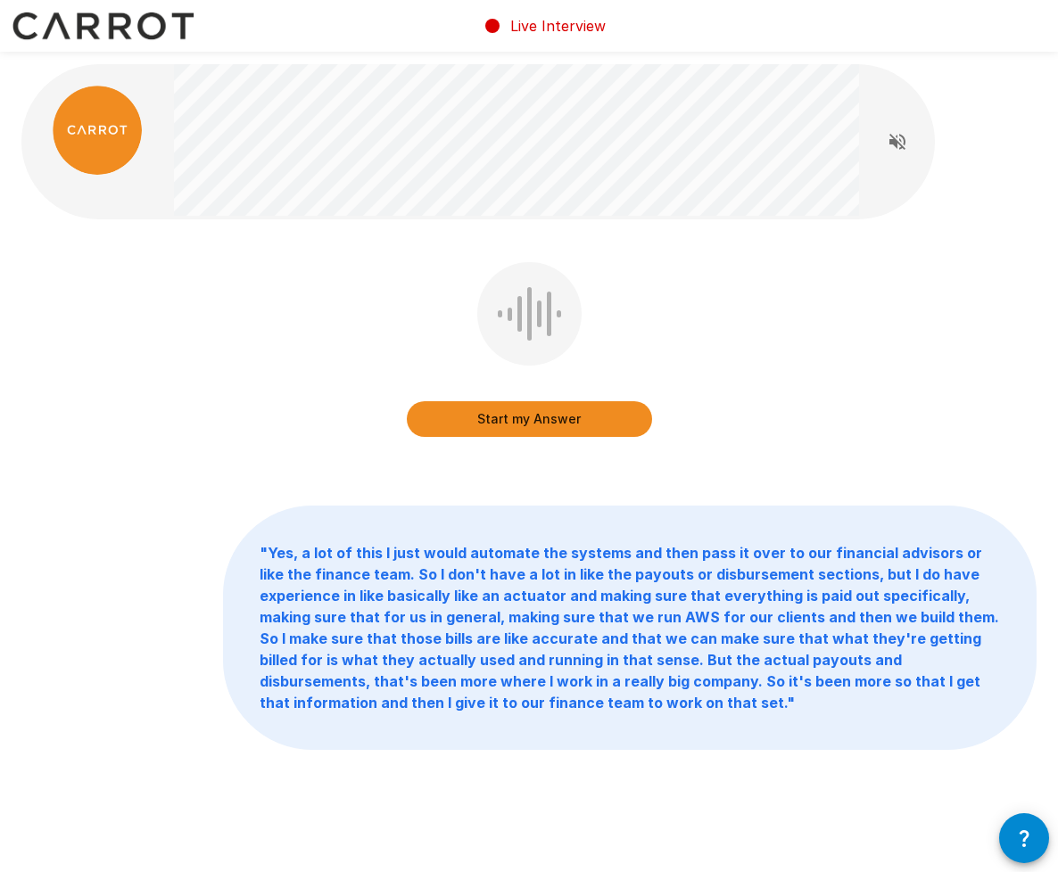
click at [545, 416] on button "Start my Answer" at bounding box center [529, 419] width 245 height 36
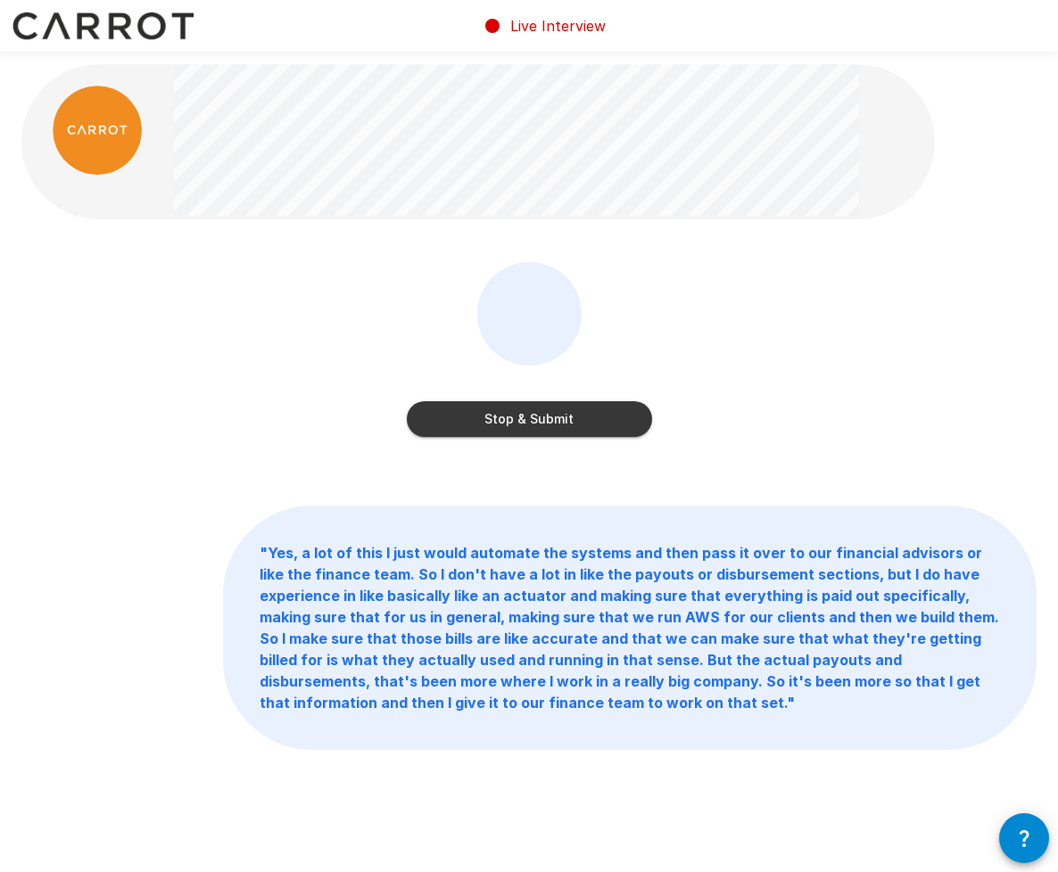
click at [571, 419] on button "Stop & Submit" at bounding box center [529, 419] width 245 height 36
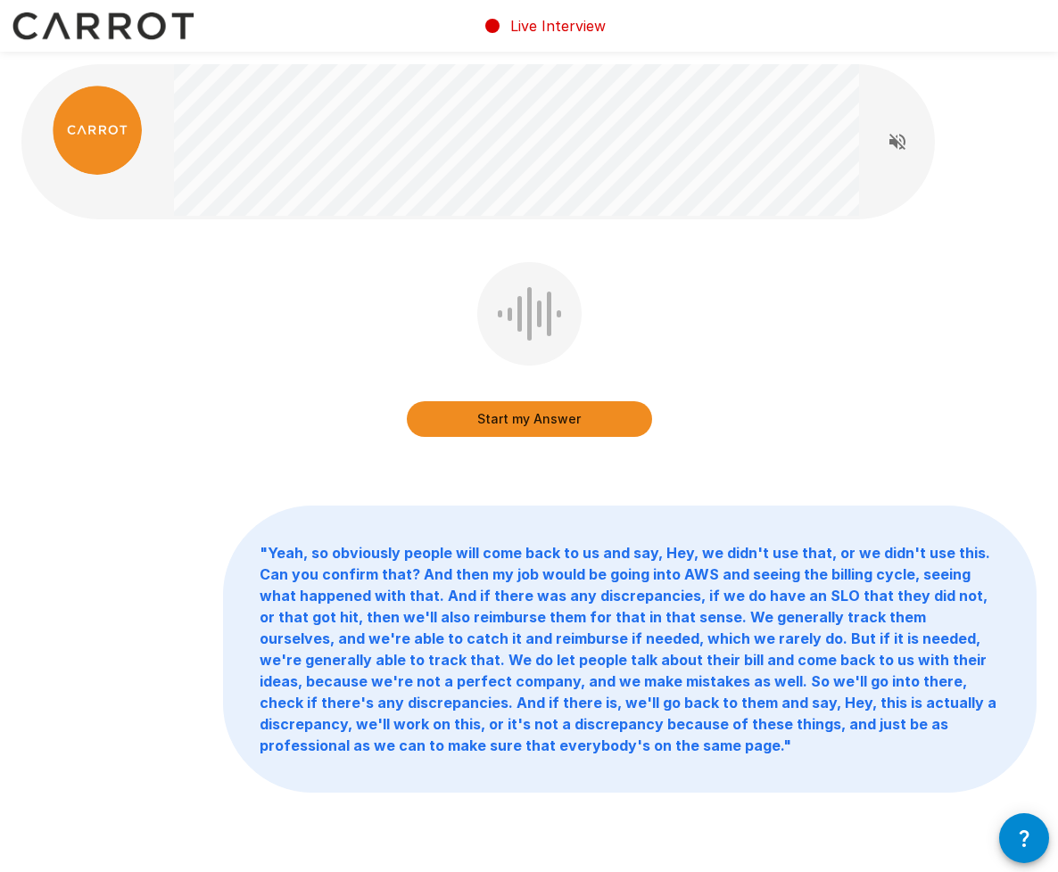
click at [531, 415] on button "Start my Answer" at bounding box center [529, 419] width 245 height 36
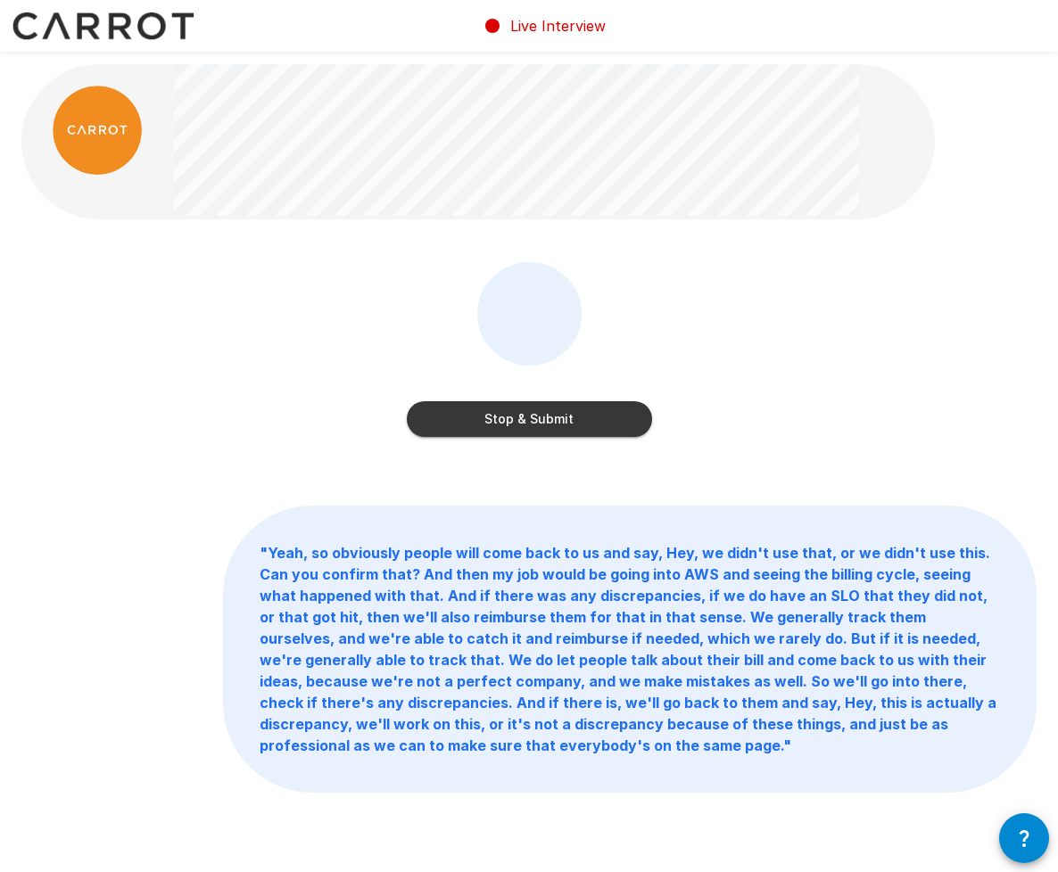
click at [536, 419] on button "Stop & Submit" at bounding box center [529, 419] width 245 height 36
